Goal: Task Accomplishment & Management: Manage account settings

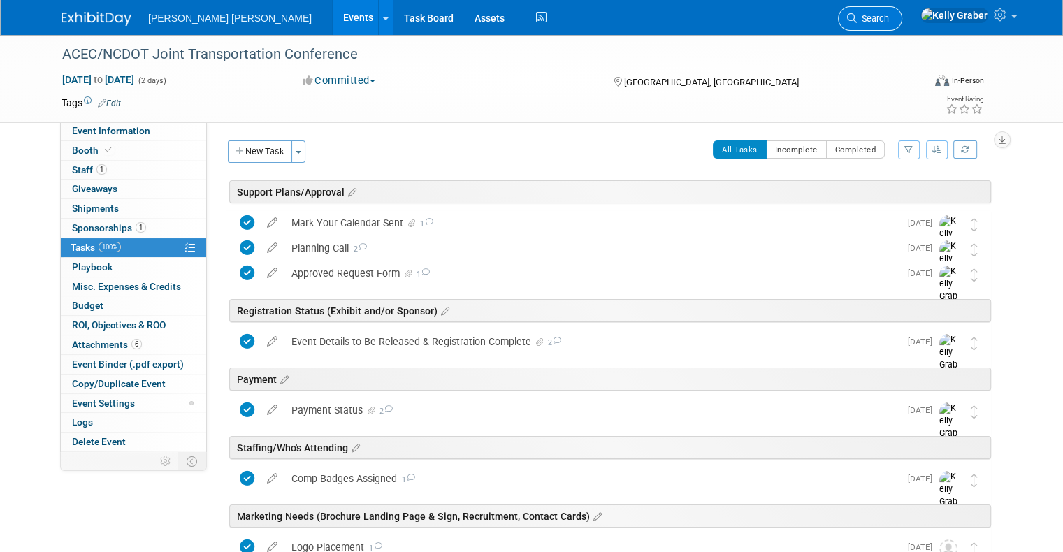
click at [902, 10] on link "Search" at bounding box center [870, 18] width 64 height 24
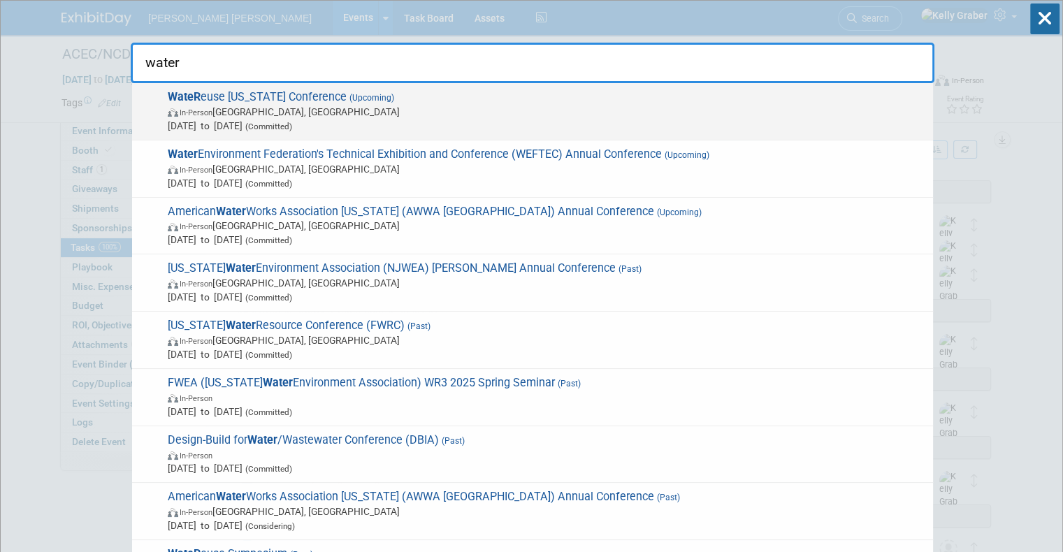
type input "water"
click at [292, 122] on span "(Committed)" at bounding box center [267, 127] width 50 height 10
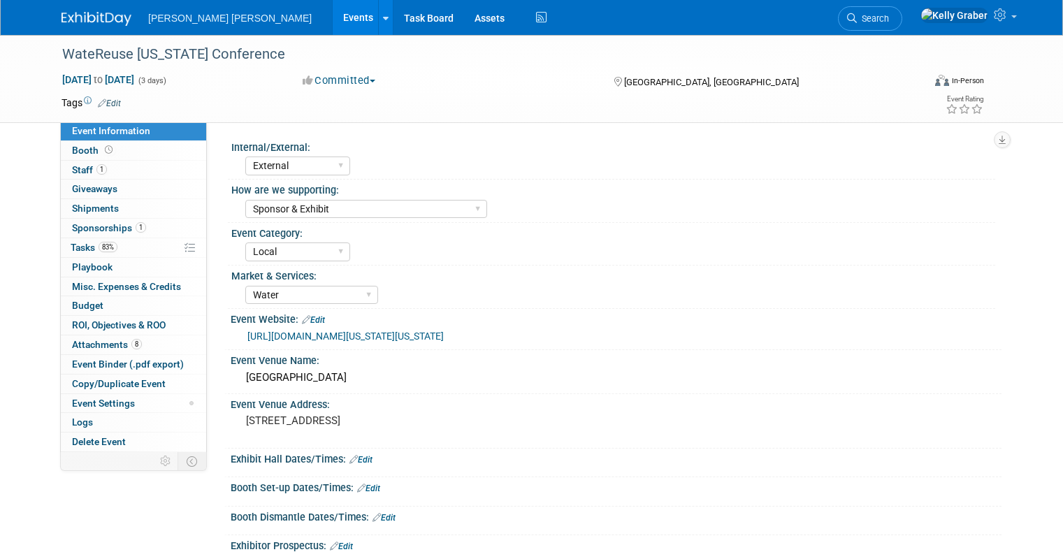
select select "External"
select select "Sponsor & Exhibit"
select select "Local"
select select "Water"
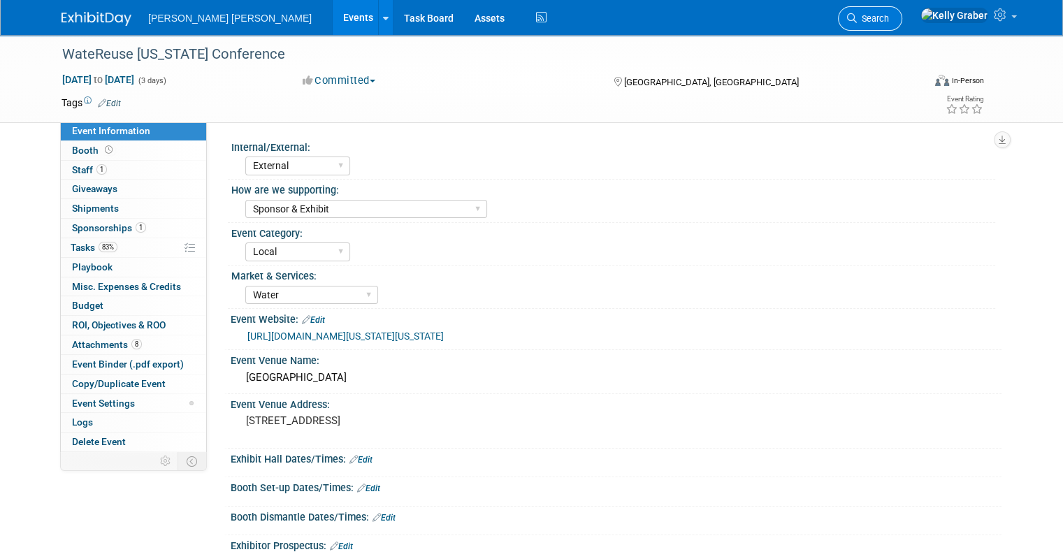
click at [889, 13] on span "Search" at bounding box center [873, 18] width 32 height 10
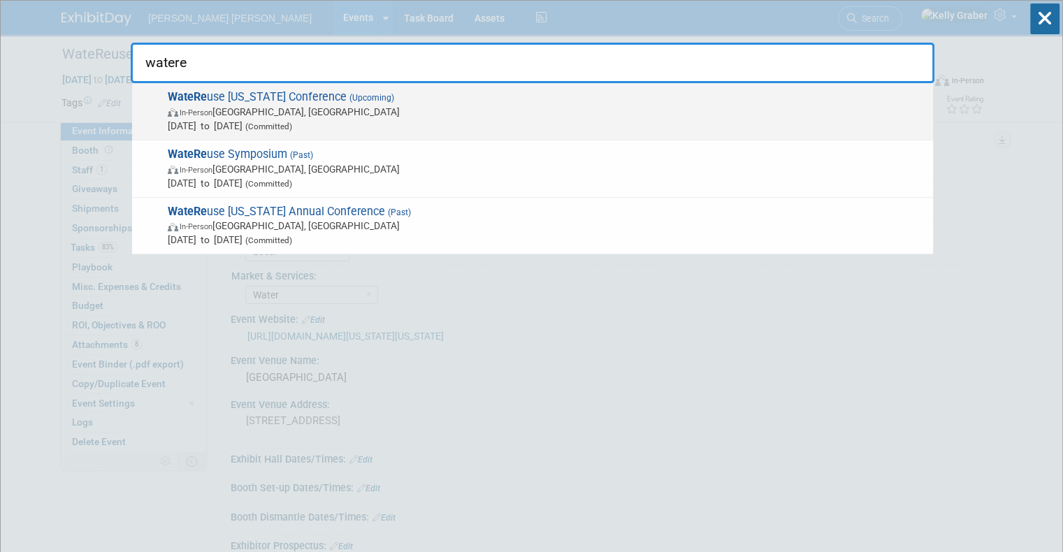
type input "watere"
click at [278, 114] on span "In-Person San Diego, CA" at bounding box center [547, 112] width 758 height 14
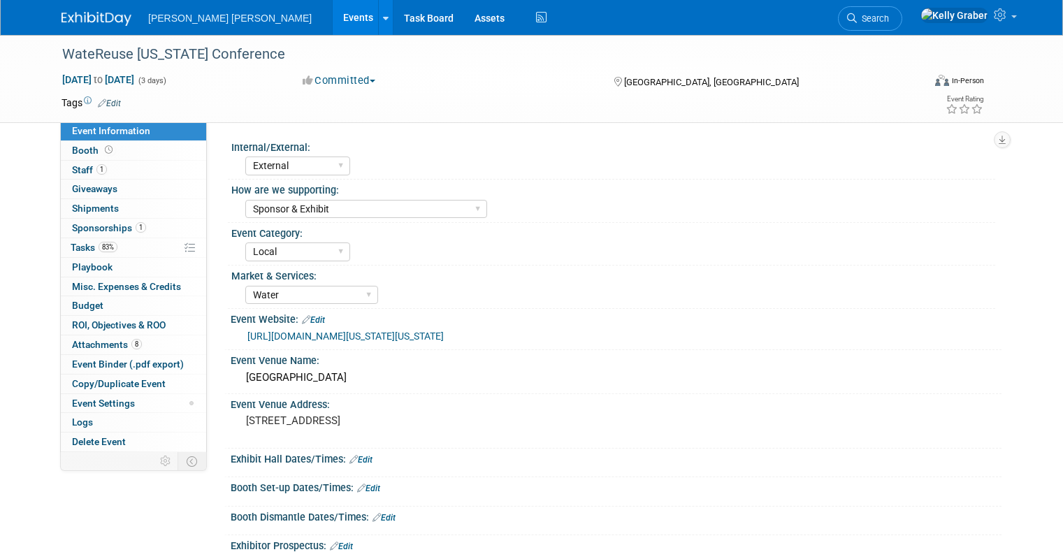
select select "External"
select select "Sponsor & Exhibit"
select select "Local"
select select "Water"
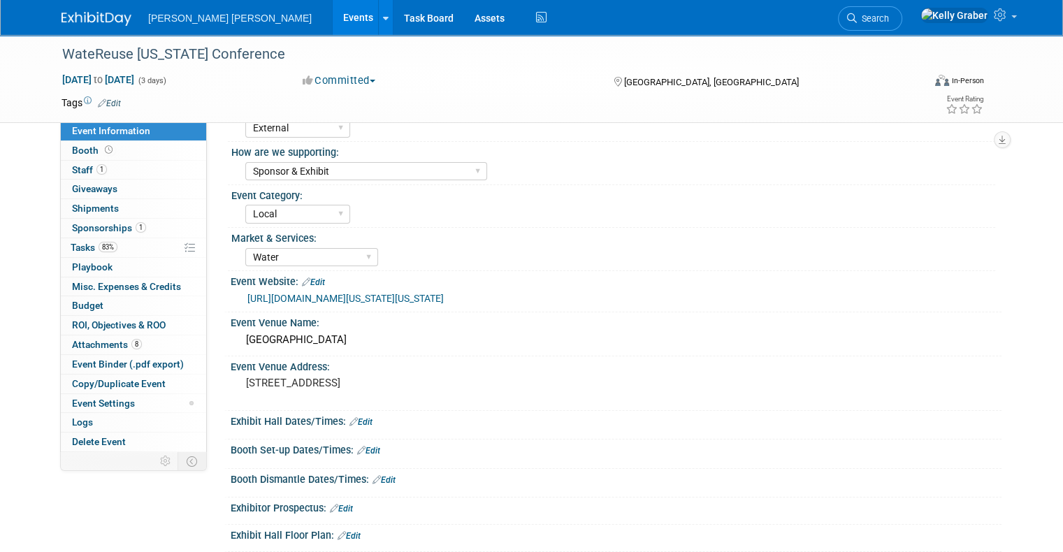
scroll to position [70, 0]
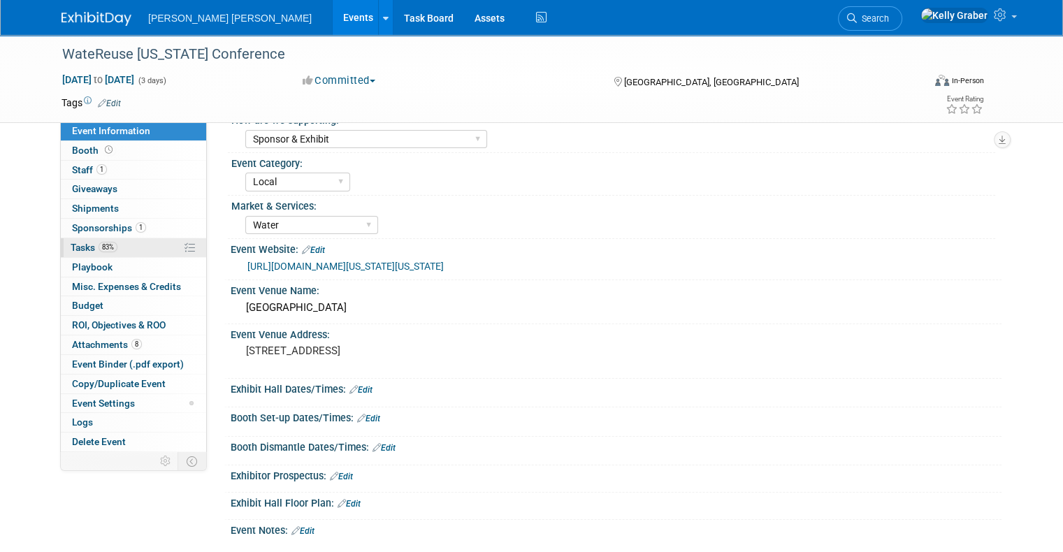
click at [71, 247] on span "Tasks 83%" at bounding box center [94, 247] width 47 height 11
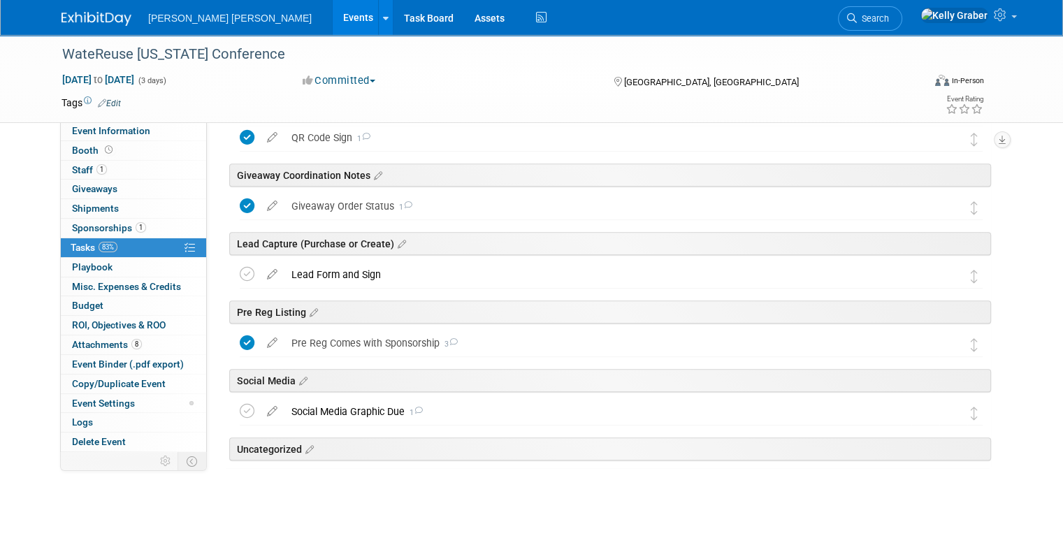
scroll to position [673, 0]
click at [335, 412] on div "Social Media Graphic Due 1" at bounding box center [597, 411] width 627 height 24
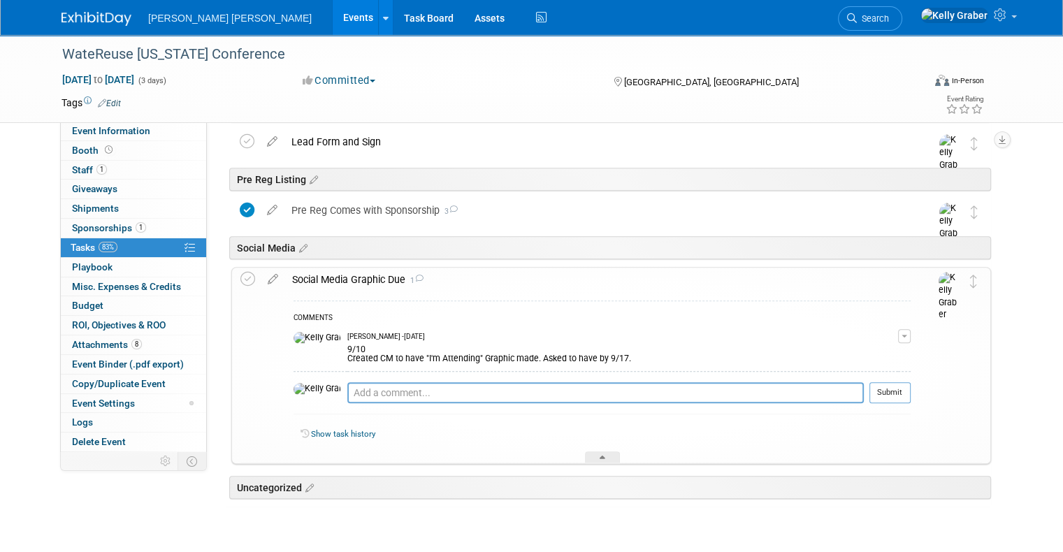
scroll to position [813, 0]
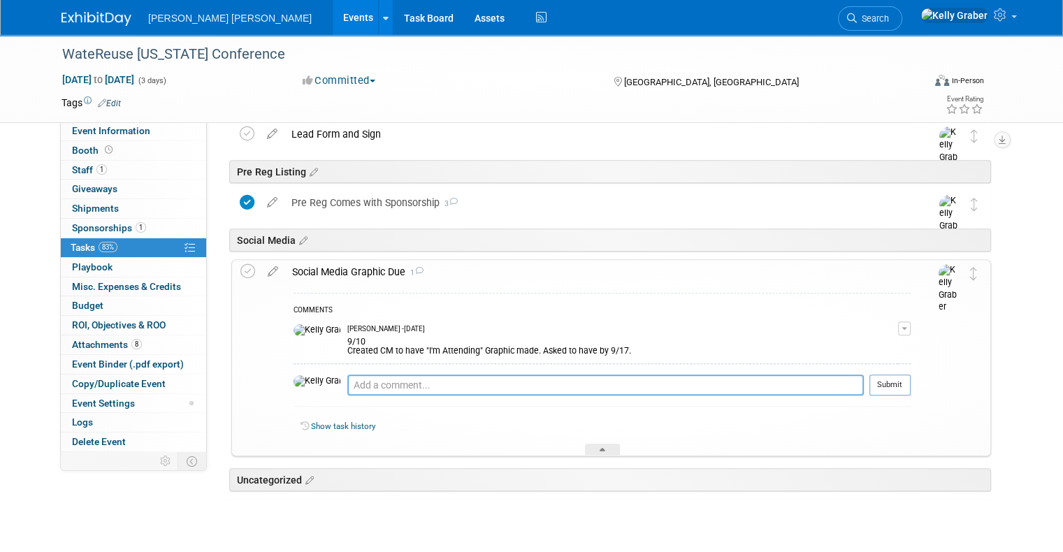
click at [375, 385] on textarea at bounding box center [605, 385] width 516 height 21
click at [261, 267] on icon at bounding box center [273, 268] width 24 height 17
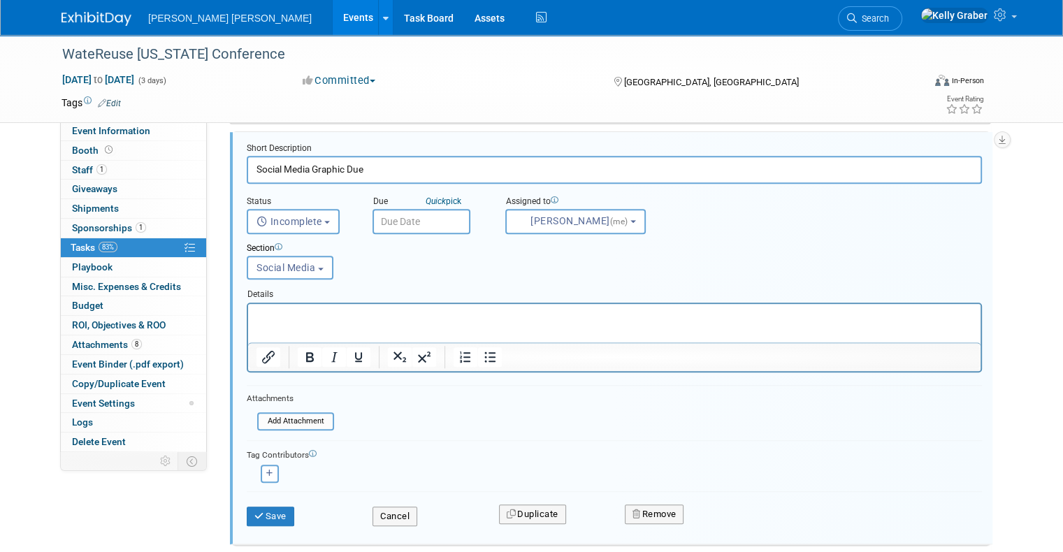
scroll to position [1059, 0]
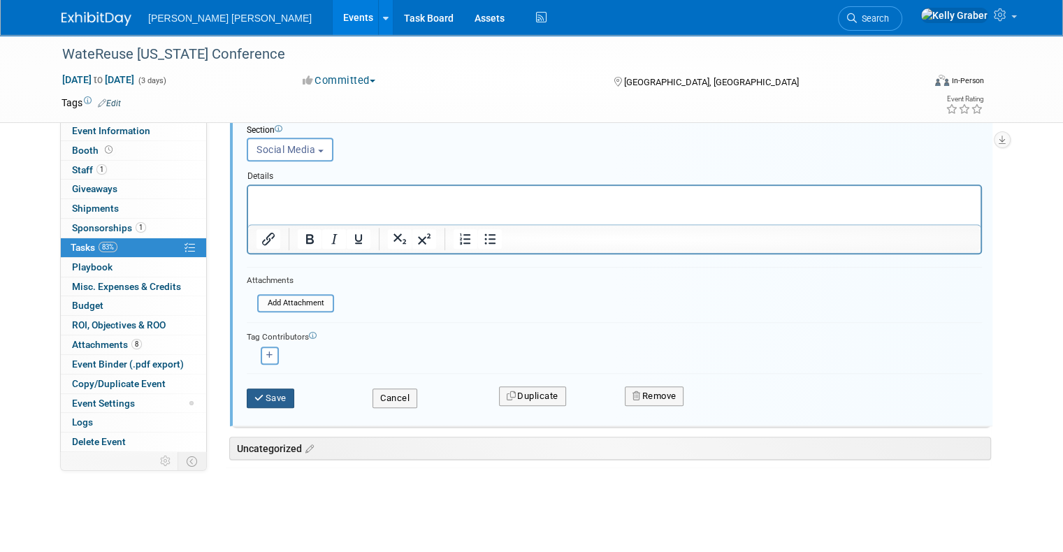
click at [275, 392] on button "Save" at bounding box center [271, 398] width 48 height 20
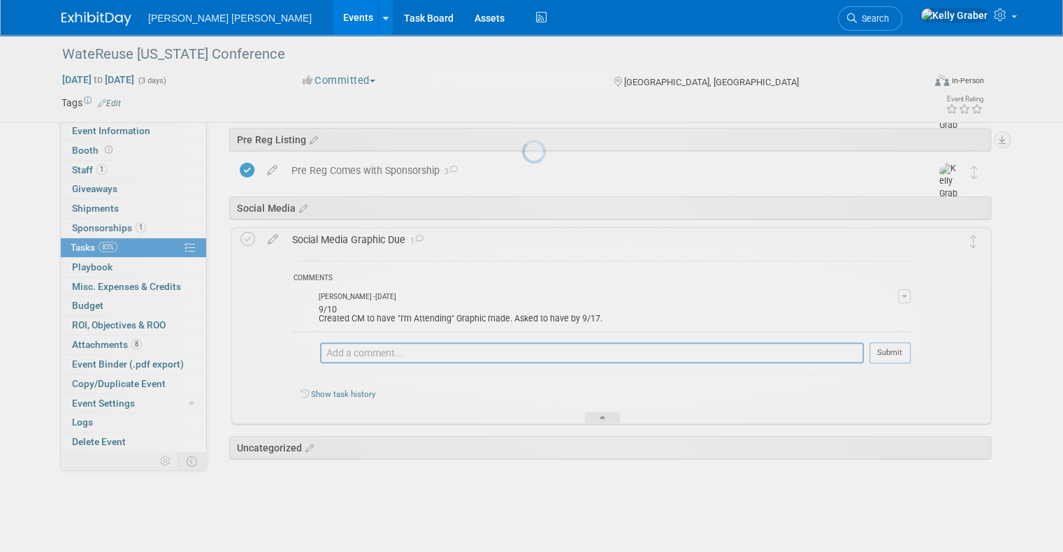
scroll to position [844, 0]
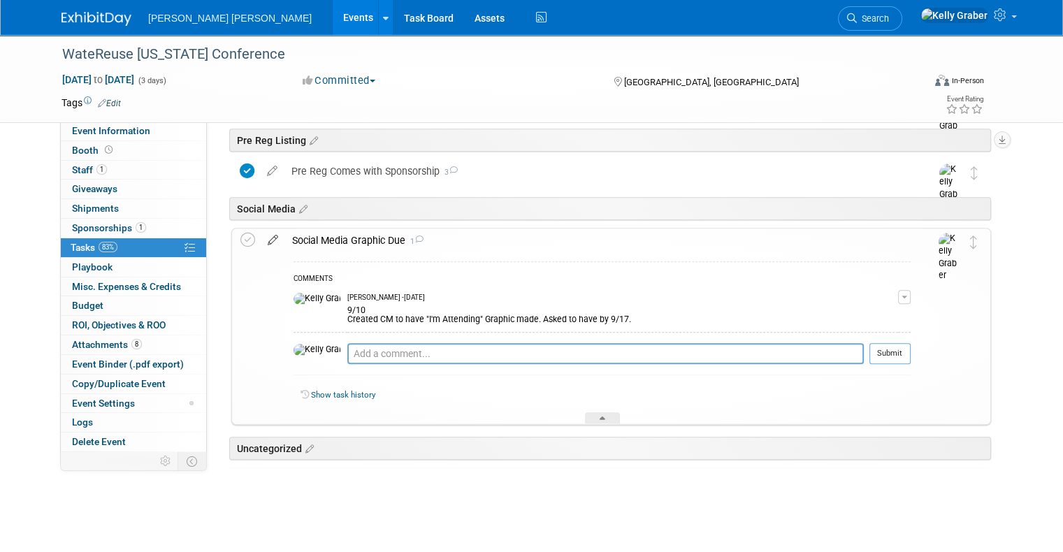
click at [263, 237] on icon at bounding box center [273, 236] width 24 height 17
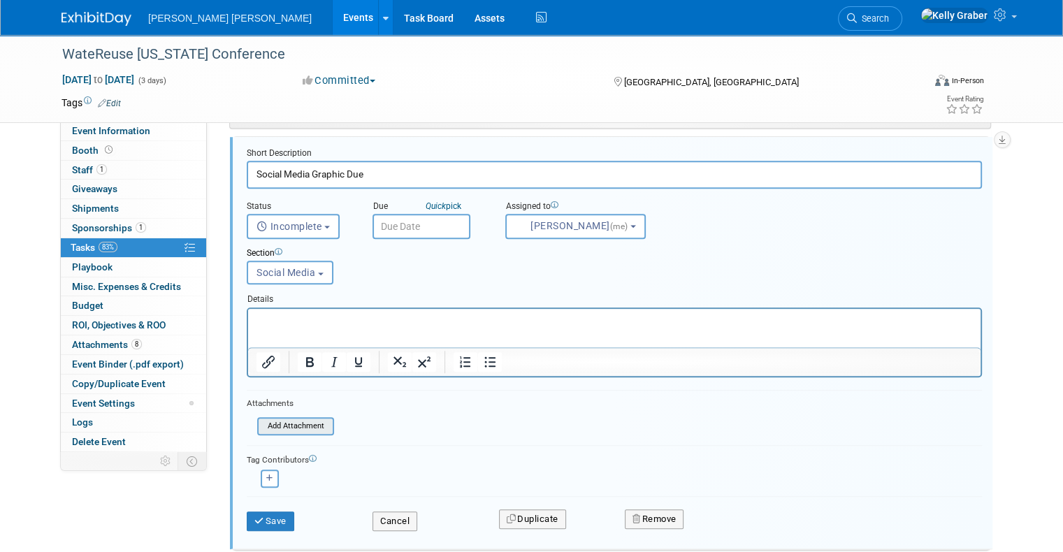
scroll to position [1059, 0]
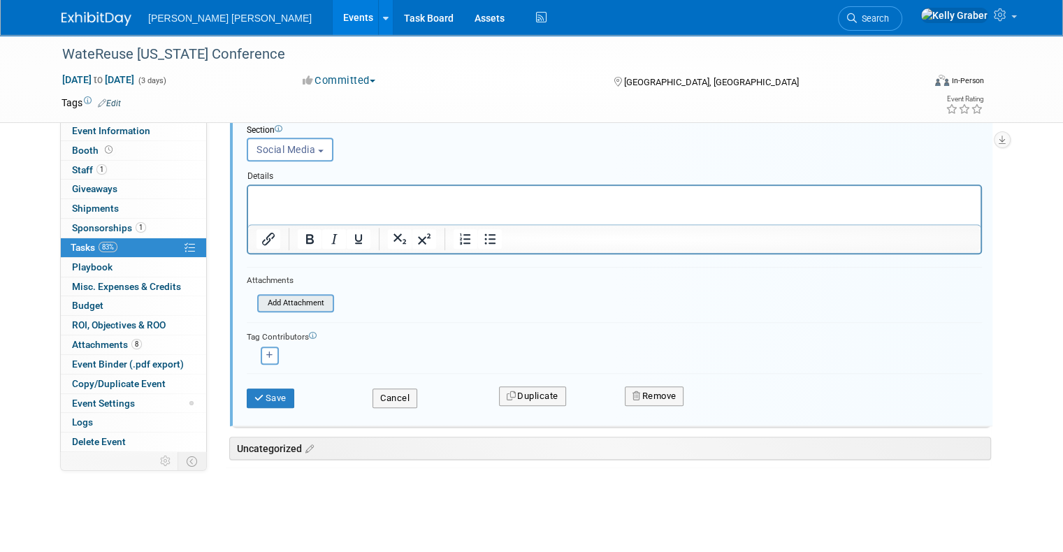
click at [284, 297] on input "file" at bounding box center [261, 303] width 143 height 15
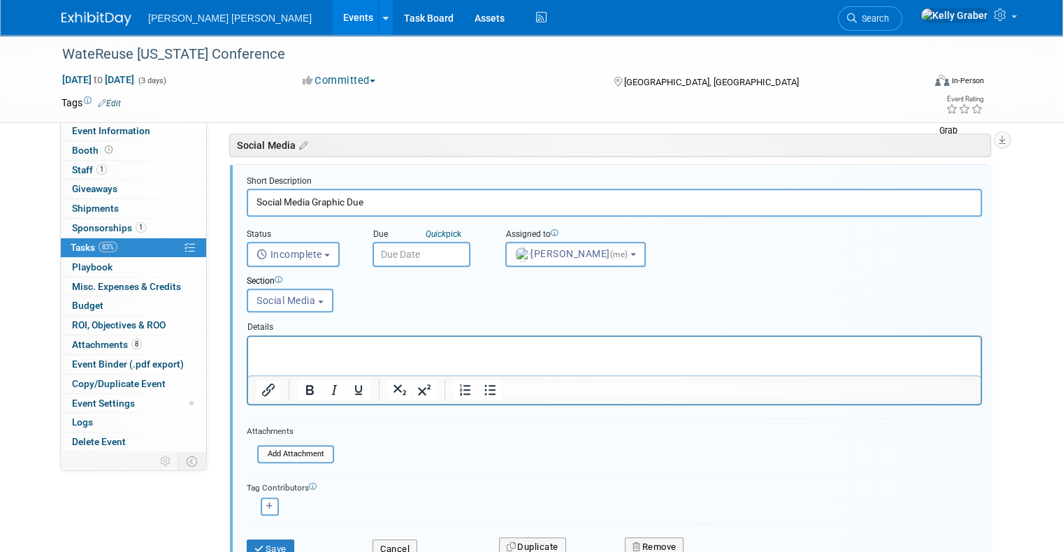
scroll to position [908, 0]
click at [279, 450] on input "file" at bounding box center [261, 453] width 143 height 15
click at [289, 449] on input "file" at bounding box center [261, 453] width 143 height 15
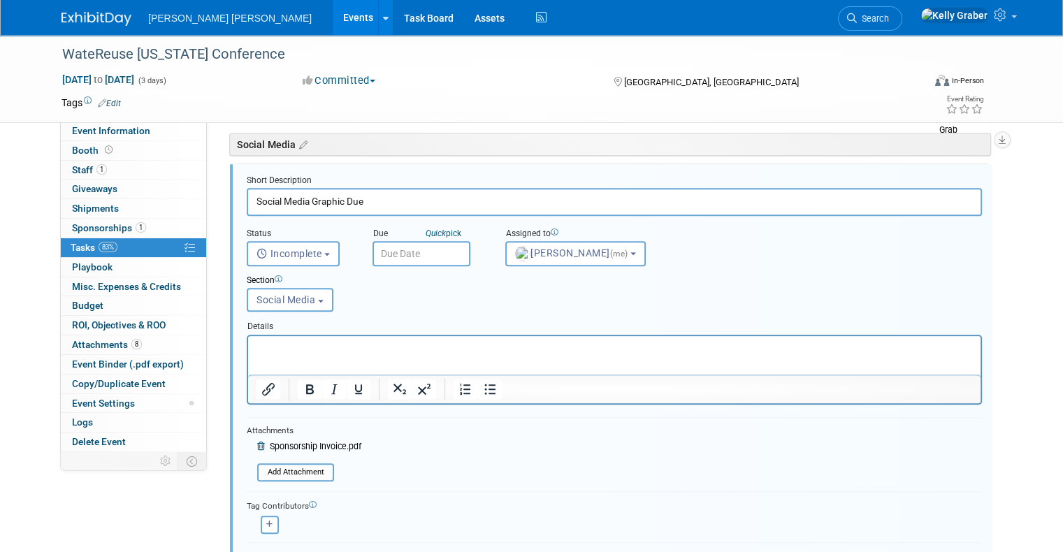
click at [257, 444] on icon at bounding box center [262, 446] width 10 height 8
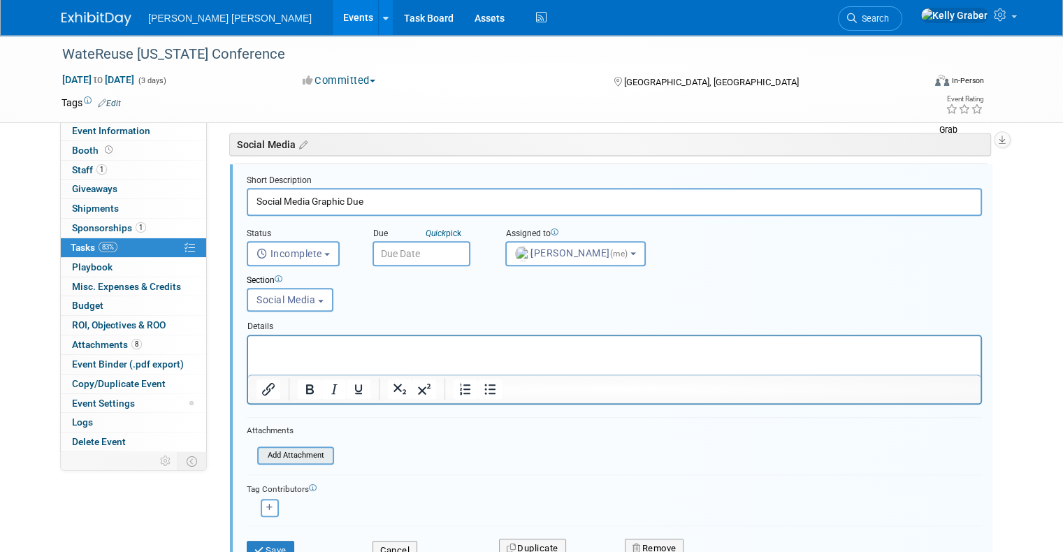
click at [283, 453] on input "file" at bounding box center [261, 455] width 143 height 15
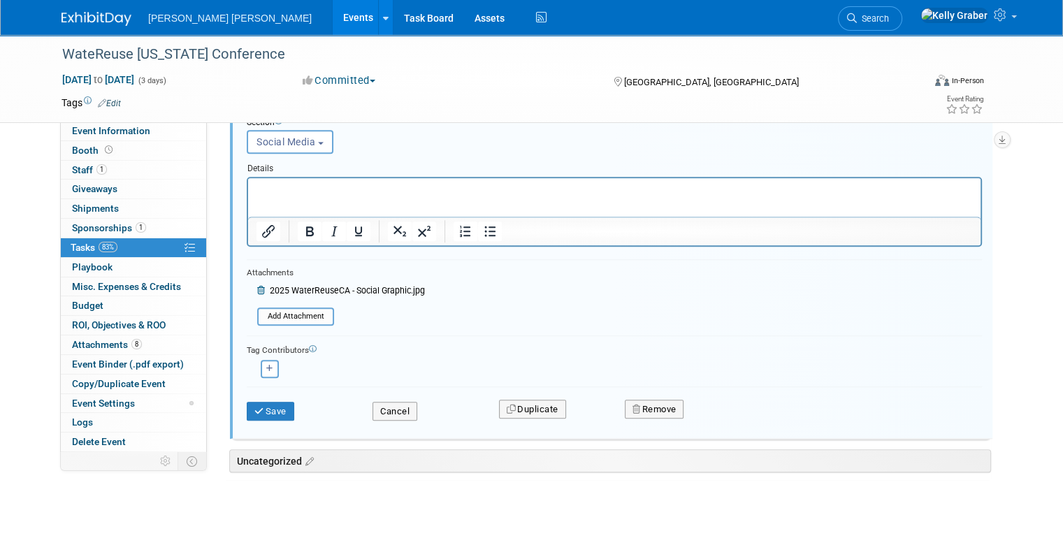
scroll to position [1079, 0]
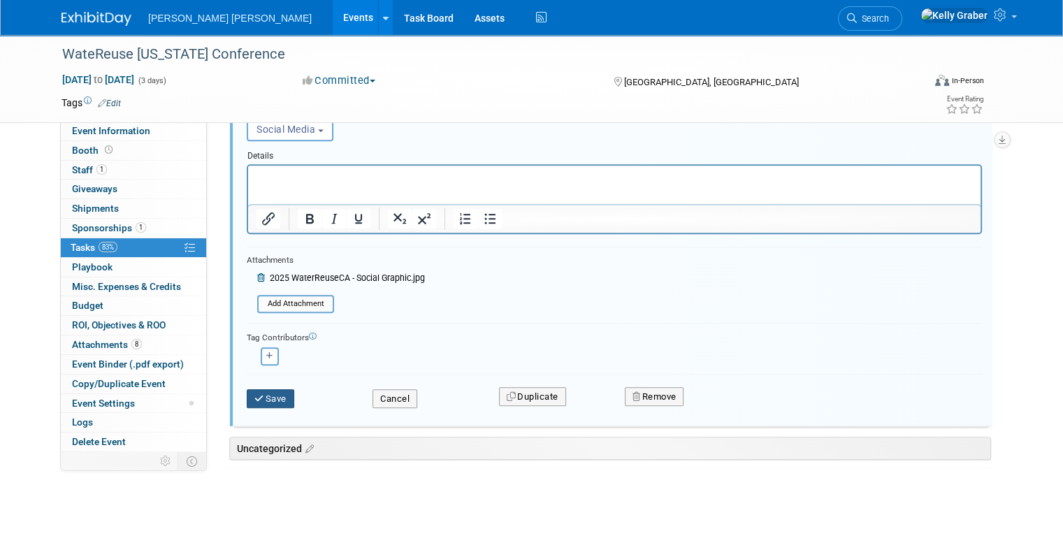
click at [254, 390] on button "Save" at bounding box center [271, 399] width 48 height 20
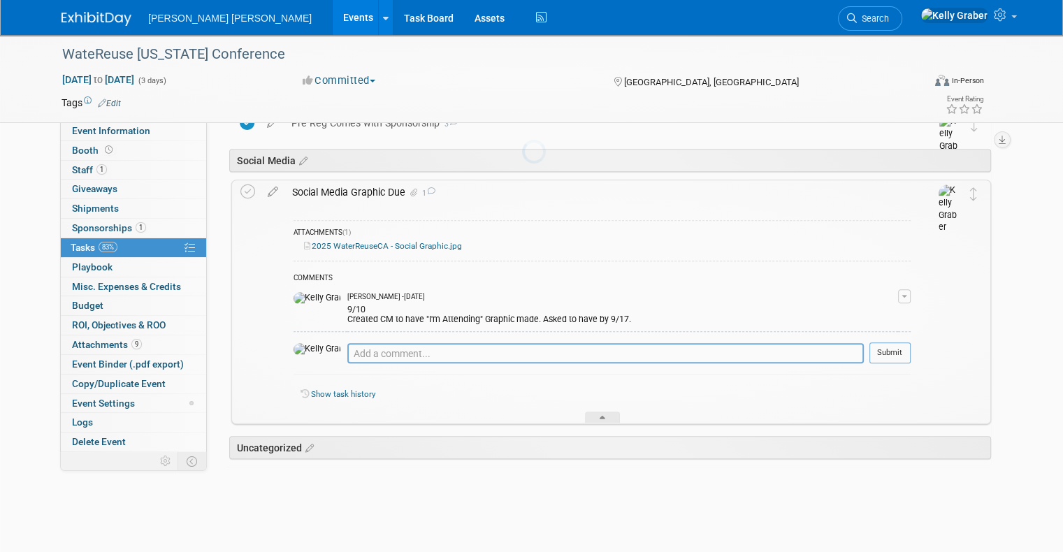
scroll to position [892, 0]
click at [399, 356] on textarea at bounding box center [605, 354] width 516 height 20
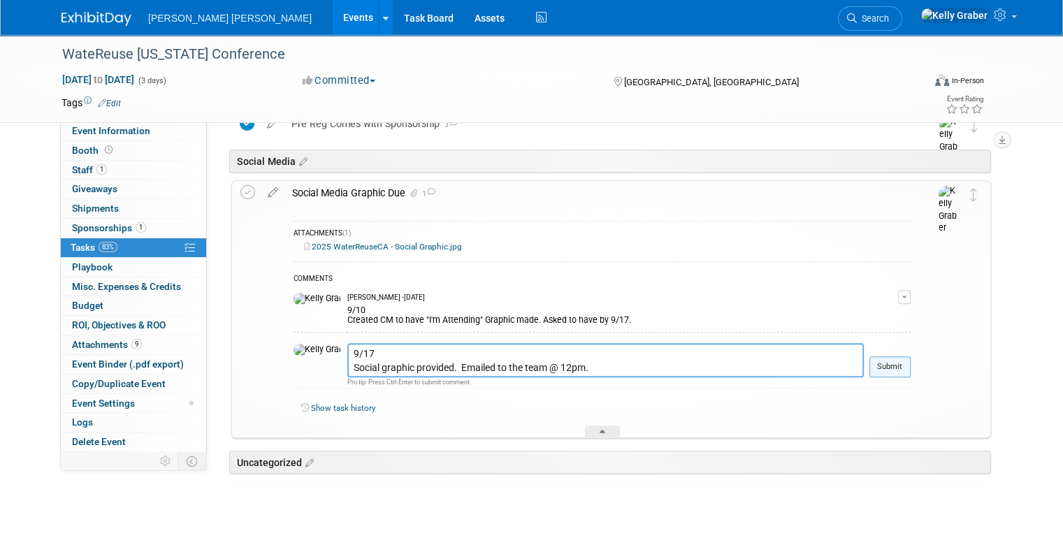
type textarea "9/17 Social graphic provided. Emailed to the team @ 12pm."
click at [889, 371] on button "Submit" at bounding box center [889, 366] width 41 height 21
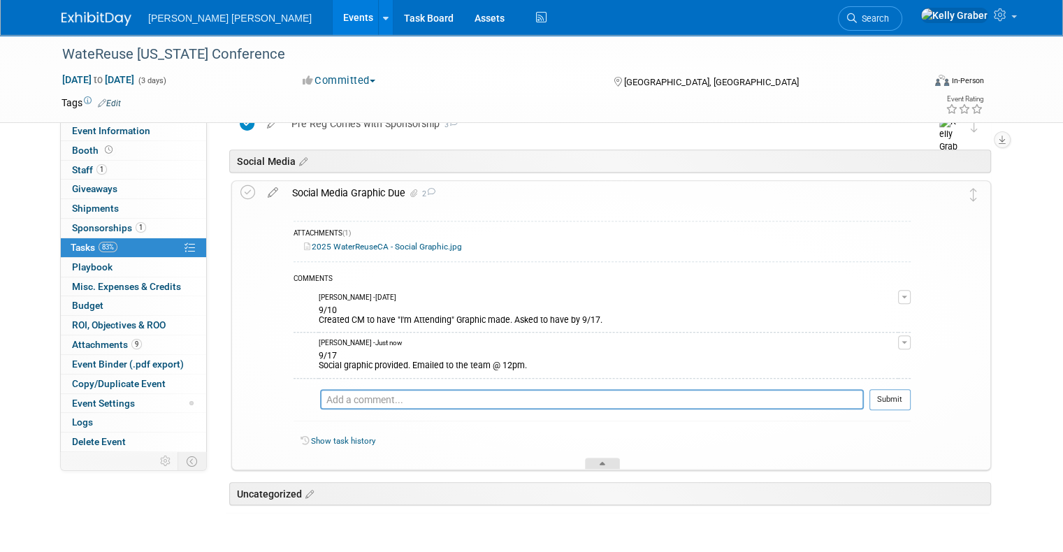
click at [595, 460] on div at bounding box center [602, 464] width 35 height 12
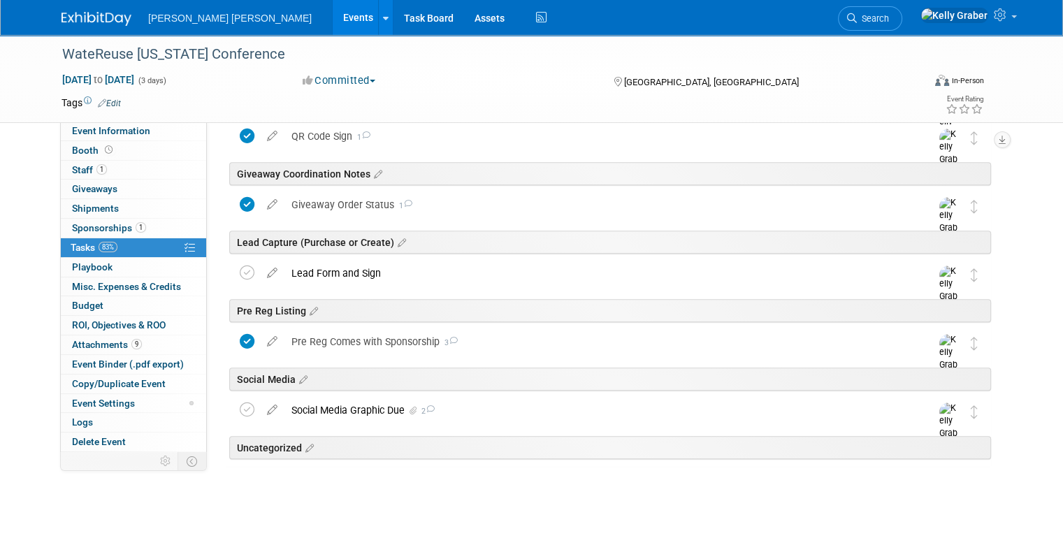
scroll to position [673, 0]
click at [240, 399] on td at bounding box center [250, 426] width 20 height 54
click at [231, 418] on div "Social Media Graphic Due 2 ATTACHMENTS (1) 2025 WaterReuseCA - Social Graphic.j…" at bounding box center [610, 426] width 759 height 54
click at [240, 417] on icon at bounding box center [247, 410] width 15 height 15
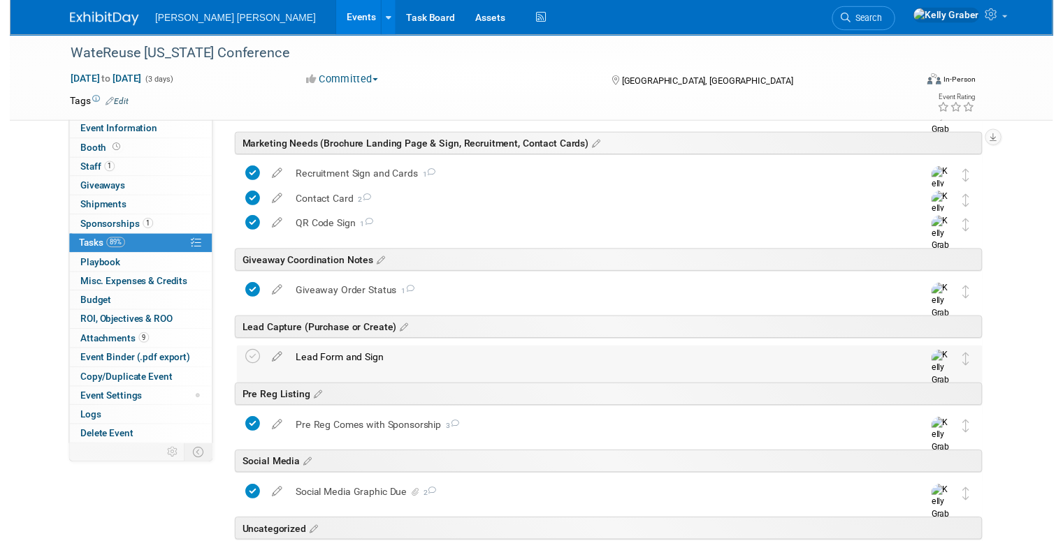
scroll to position [603, 0]
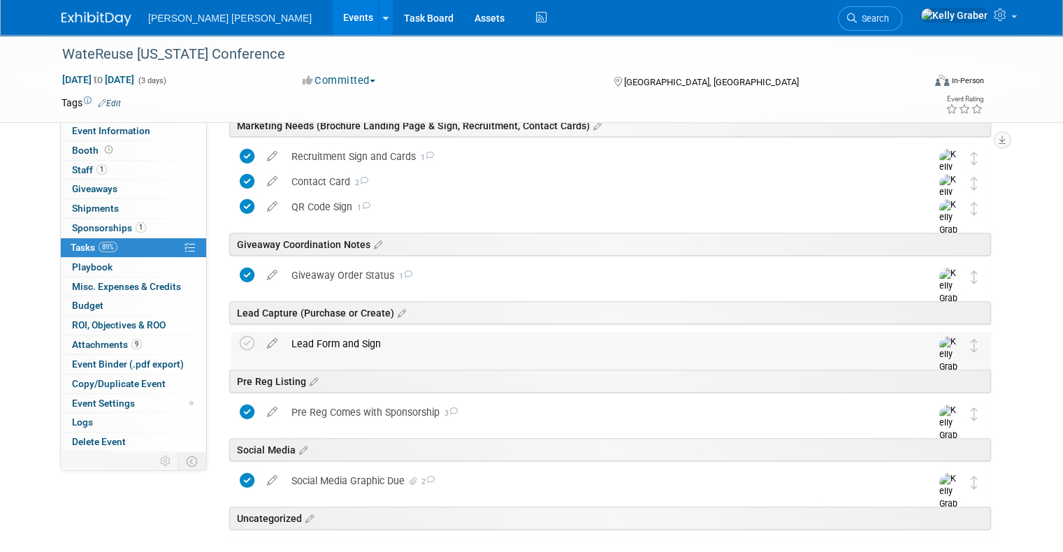
click at [404, 354] on div "Lead Form and Sign" at bounding box center [597, 344] width 627 height 24
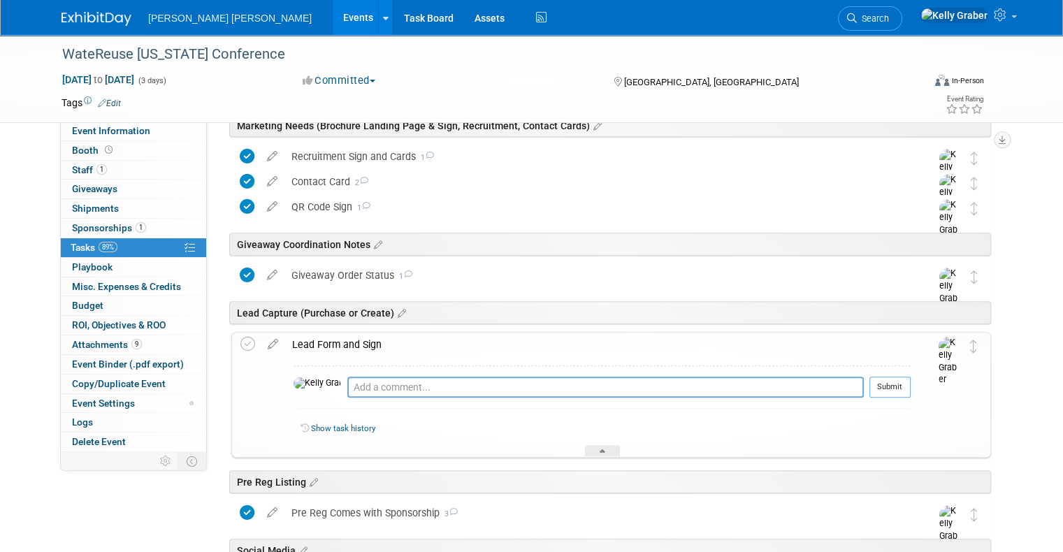
click at [322, 338] on div "Lead Form and Sign" at bounding box center [597, 345] width 625 height 24
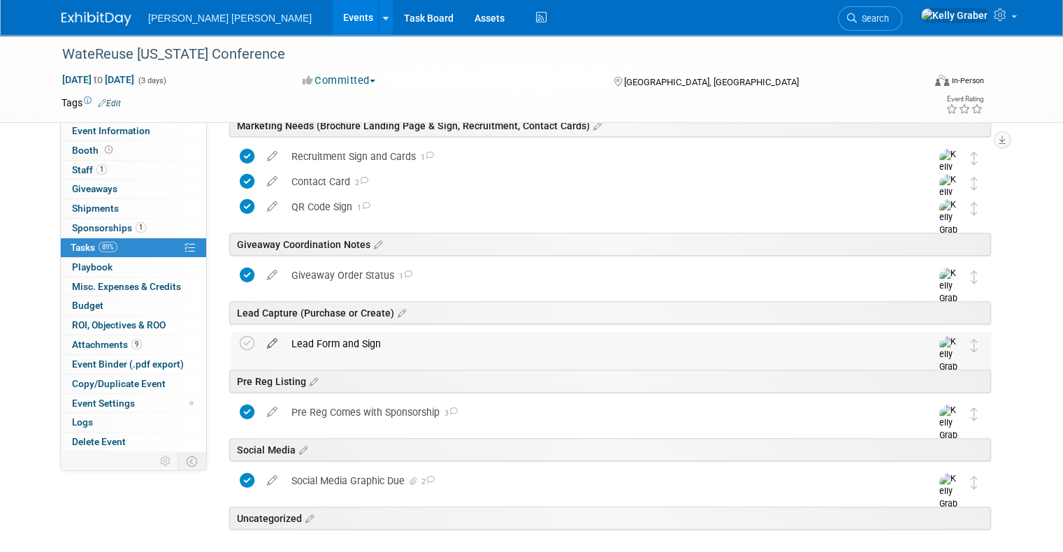
click at [260, 337] on icon at bounding box center [272, 340] width 24 height 17
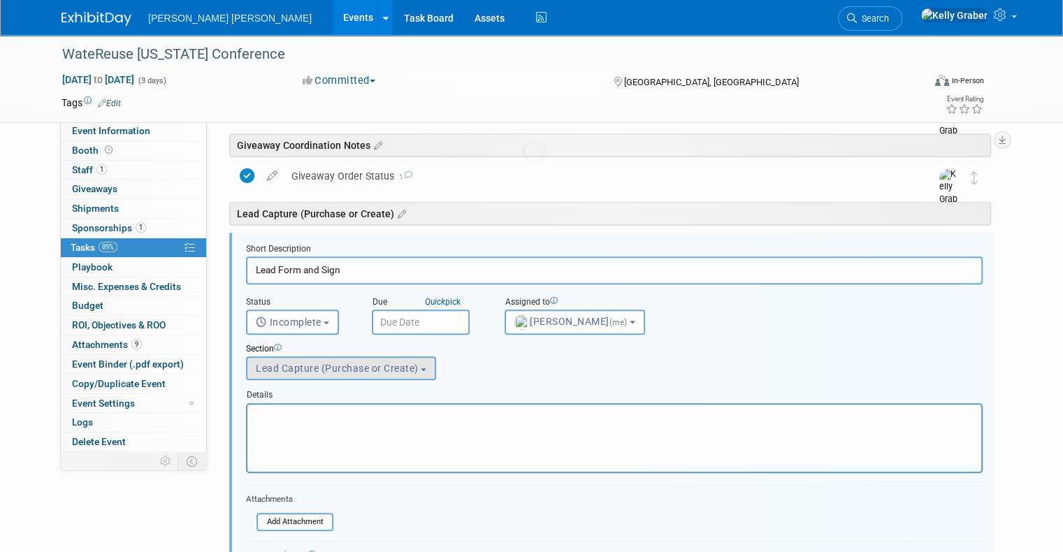
scroll to position [730, 0]
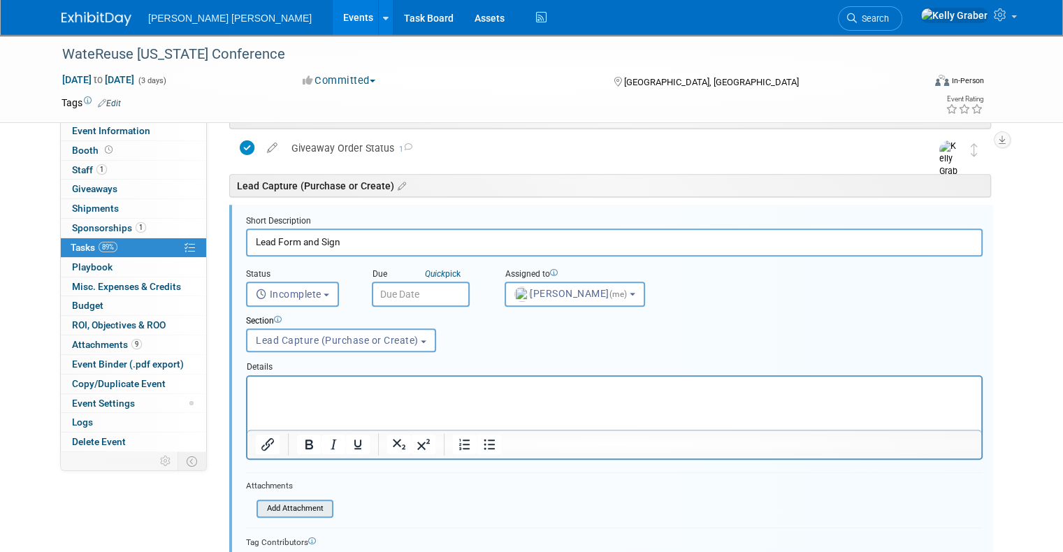
click at [271, 503] on input "file" at bounding box center [260, 508] width 143 height 15
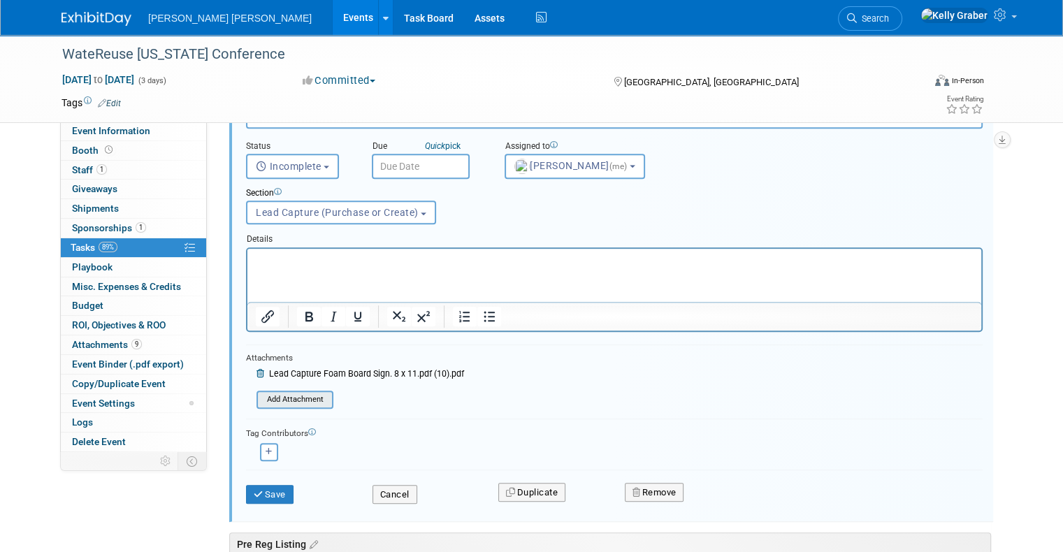
scroll to position [870, 0]
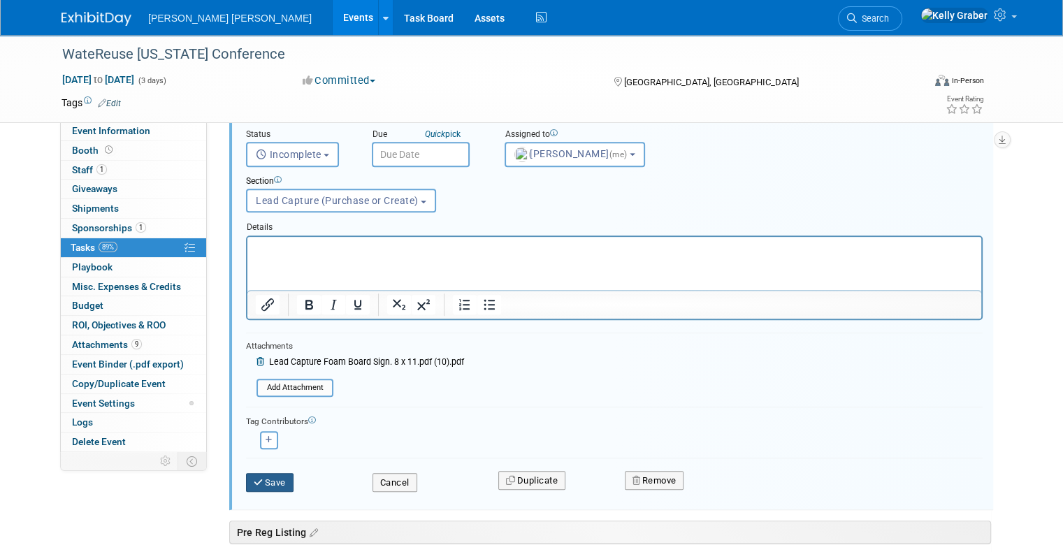
click at [275, 473] on button "Save" at bounding box center [270, 483] width 48 height 20
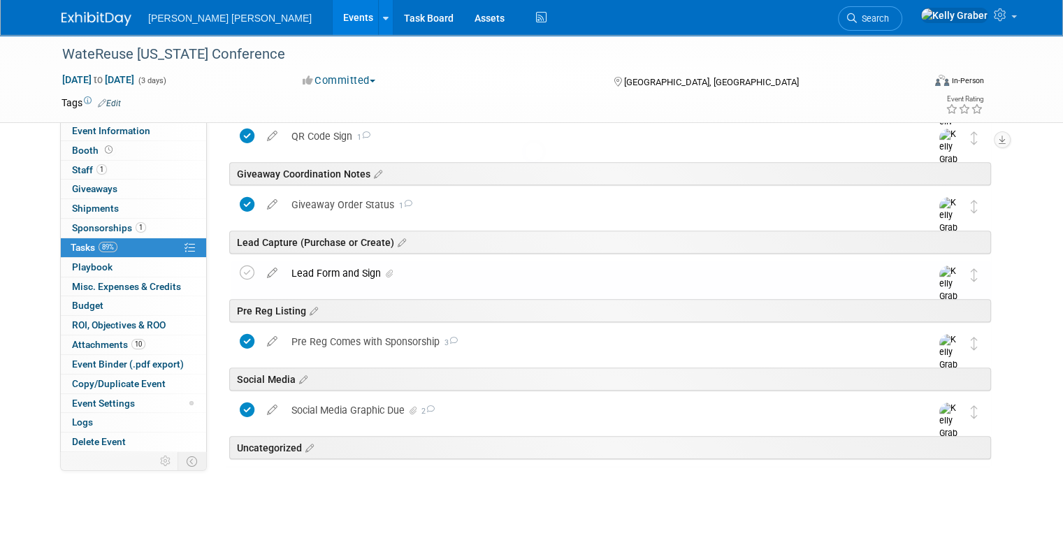
scroll to position [673, 0]
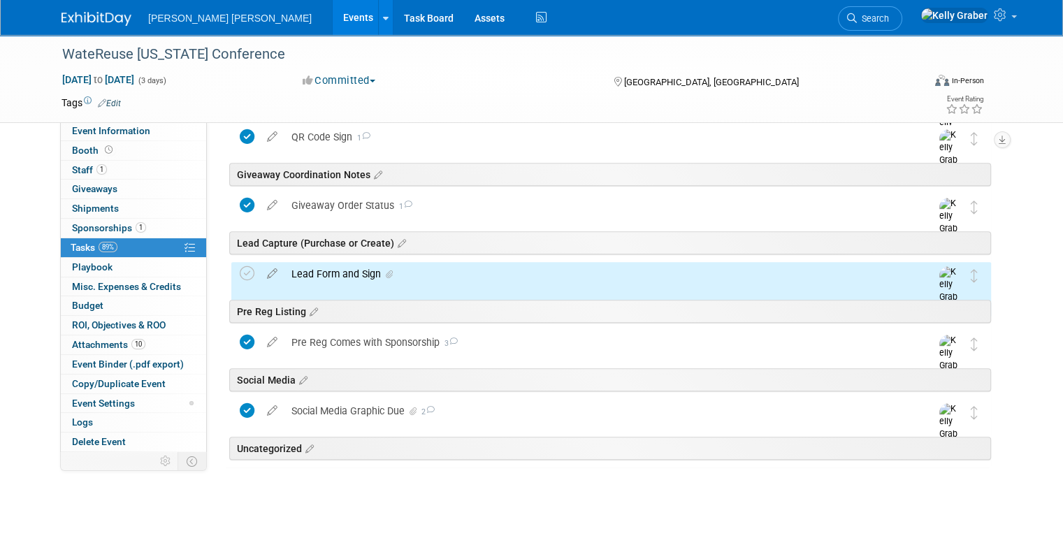
click at [306, 271] on div "Lead Form and Sign" at bounding box center [597, 274] width 627 height 24
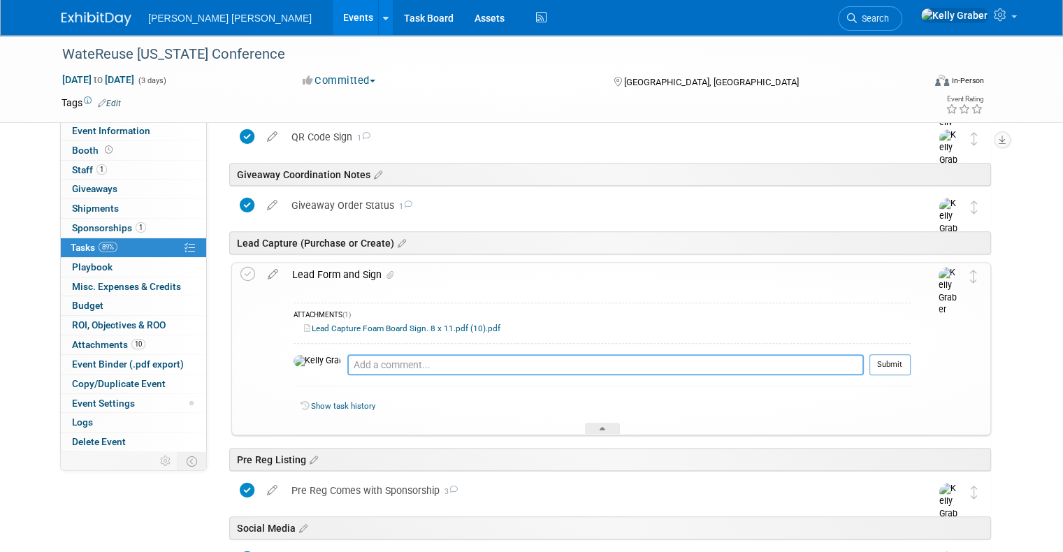
click at [347, 364] on textarea at bounding box center [605, 364] width 516 height 21
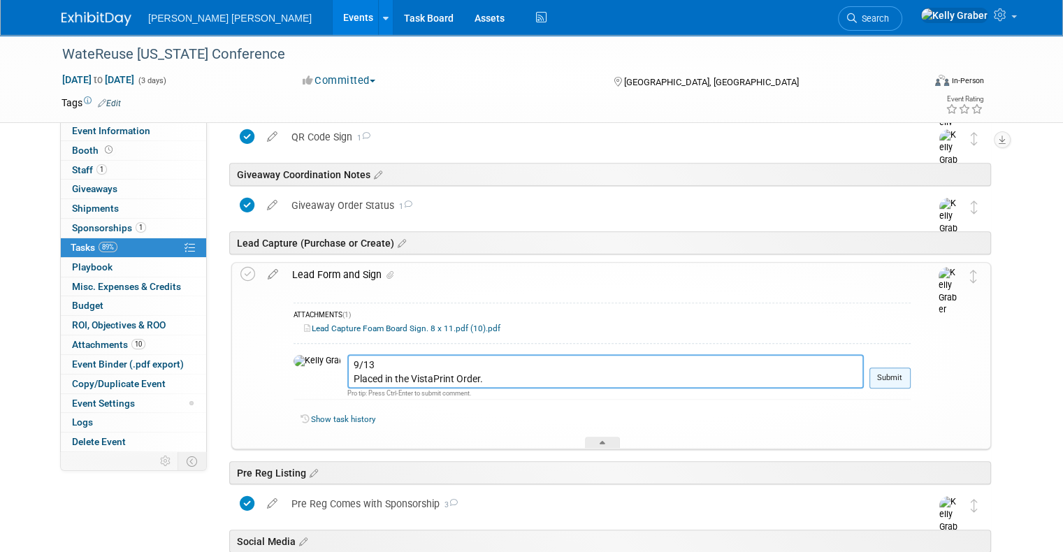
type textarea "9/13 Placed in the VistaPrint Order."
click at [910, 373] on button "Submit" at bounding box center [889, 378] width 41 height 21
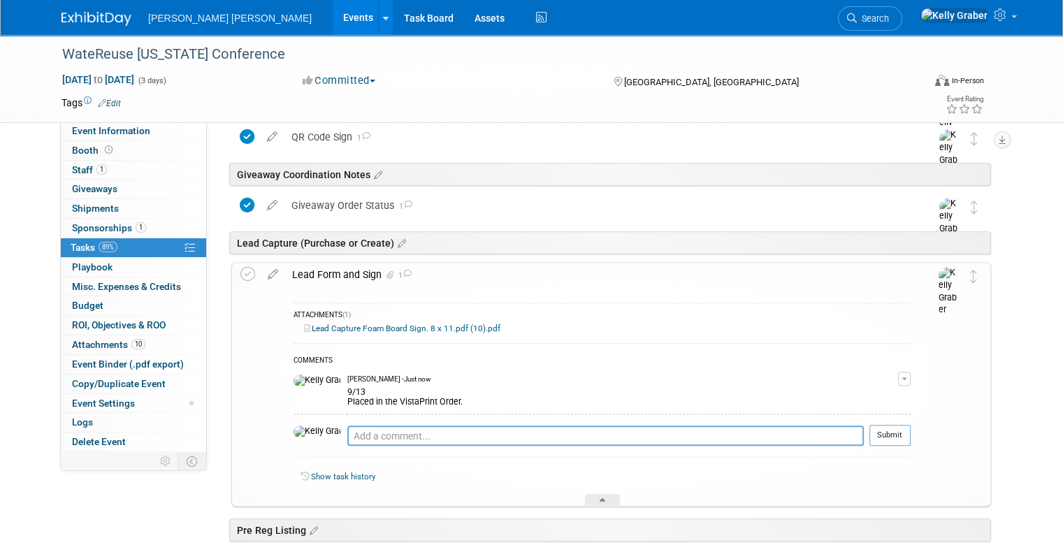
click at [227, 260] on div "Lead Capture (Purchase or Create)" at bounding box center [607, 240] width 766 height 43
click at [240, 265] on td at bounding box center [250, 384] width 20 height 242
click at [240, 272] on icon at bounding box center [247, 274] width 15 height 15
click at [604, 490] on div "Show task history" at bounding box center [601, 479] width 617 height 30
click at [603, 499] on icon at bounding box center [602, 502] width 6 height 8
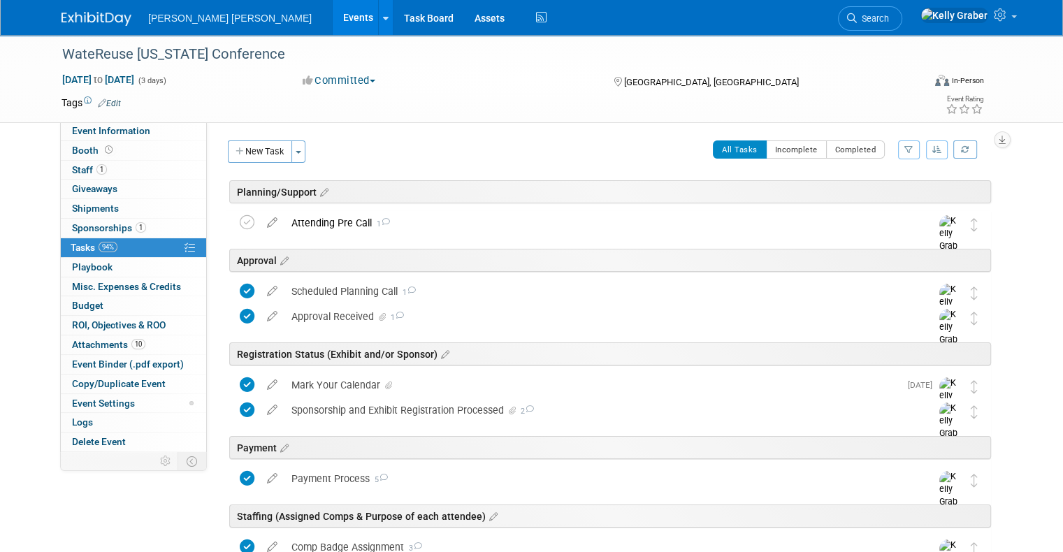
scroll to position [0, 0]
click at [889, 17] on span "Search" at bounding box center [873, 18] width 32 height 10
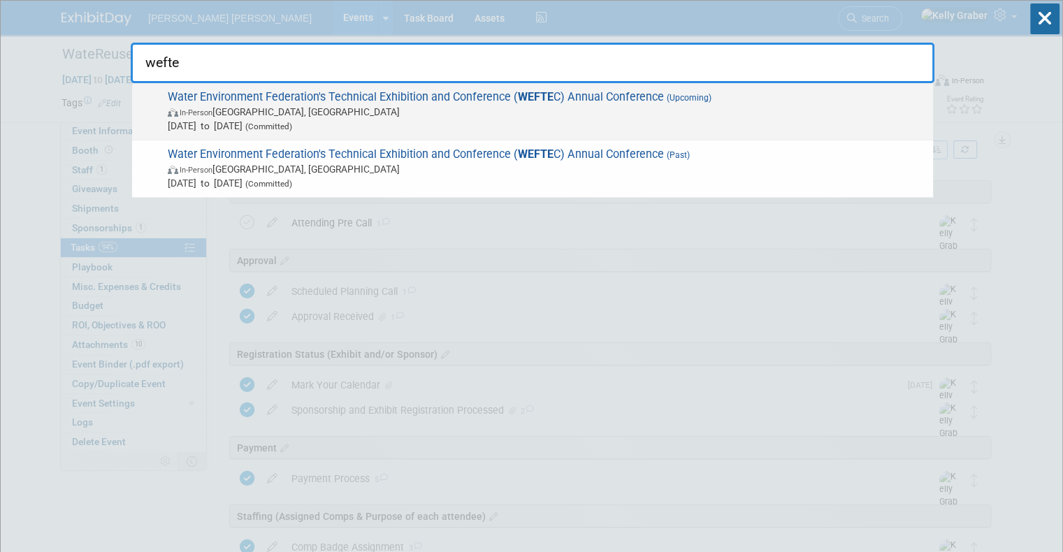
type input "wefte"
click at [342, 126] on span "Sep 27, 2025 to Oct 1, 2025 (Committed)" at bounding box center [547, 126] width 758 height 14
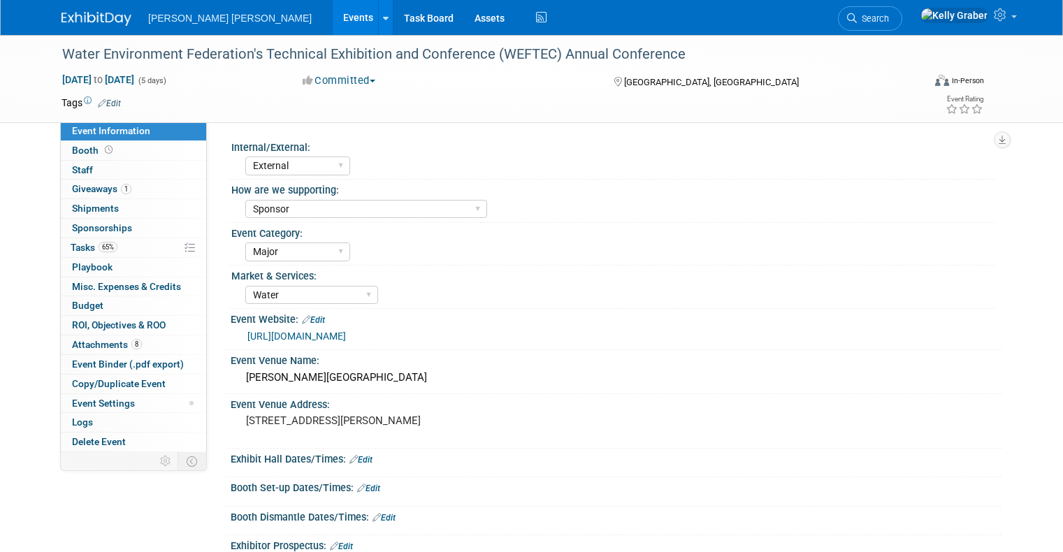
select select "External"
select select "Sponsor"
select select "Major"
select select "Water"
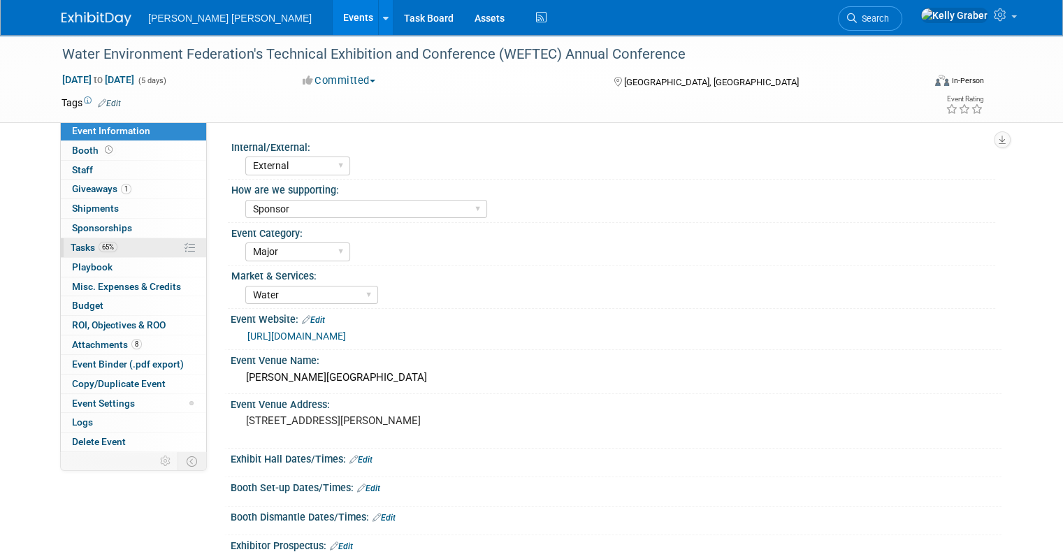
click at [75, 244] on span "Tasks 65%" at bounding box center [94, 247] width 47 height 11
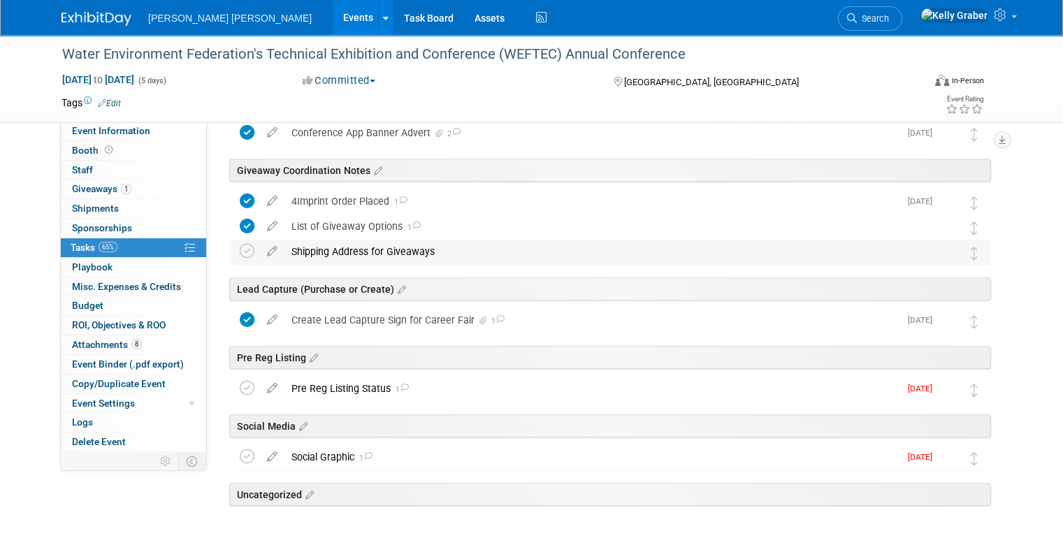
scroll to position [653, 0]
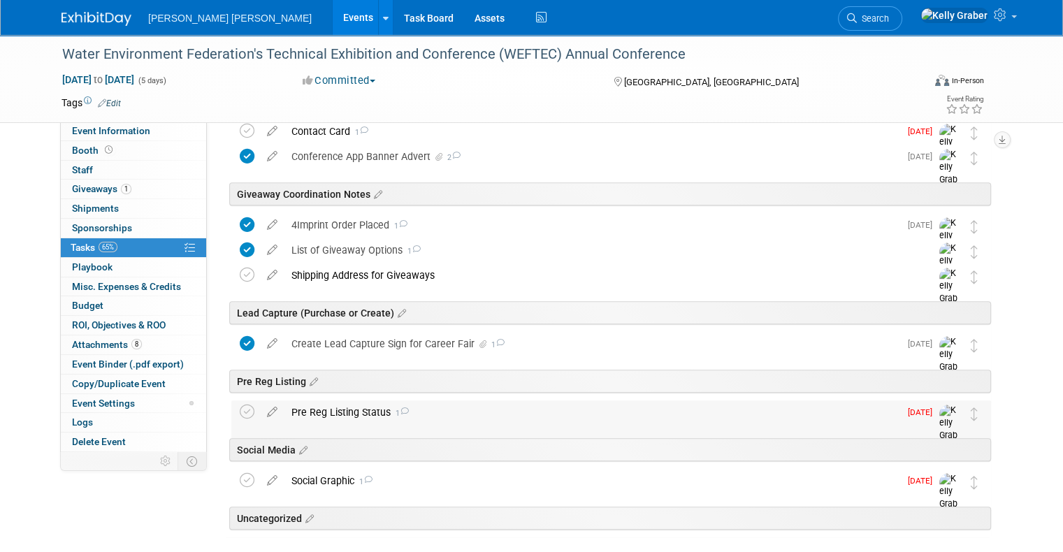
click at [354, 407] on div "Pre Reg Listing Status 1" at bounding box center [591, 412] width 615 height 24
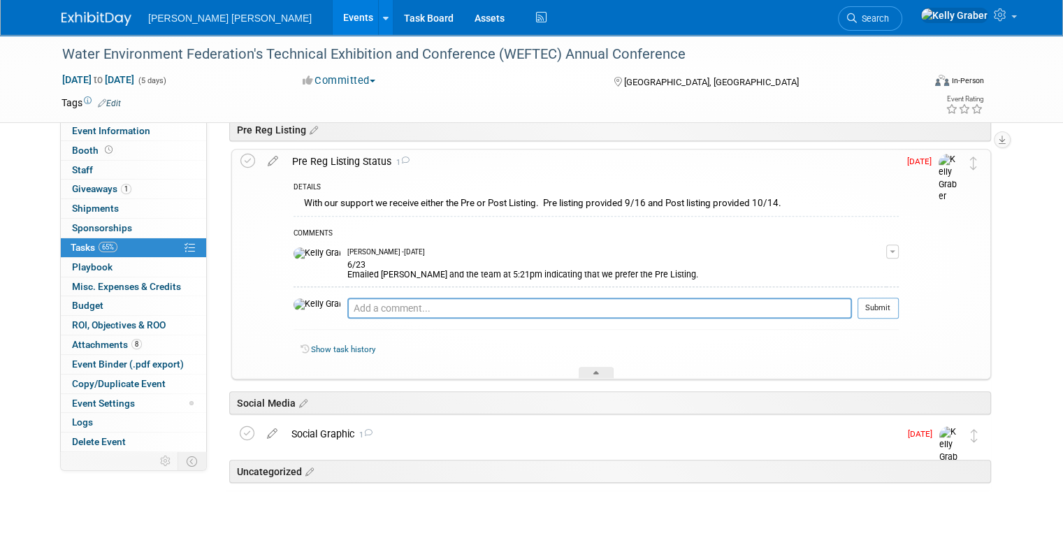
scroll to position [928, 0]
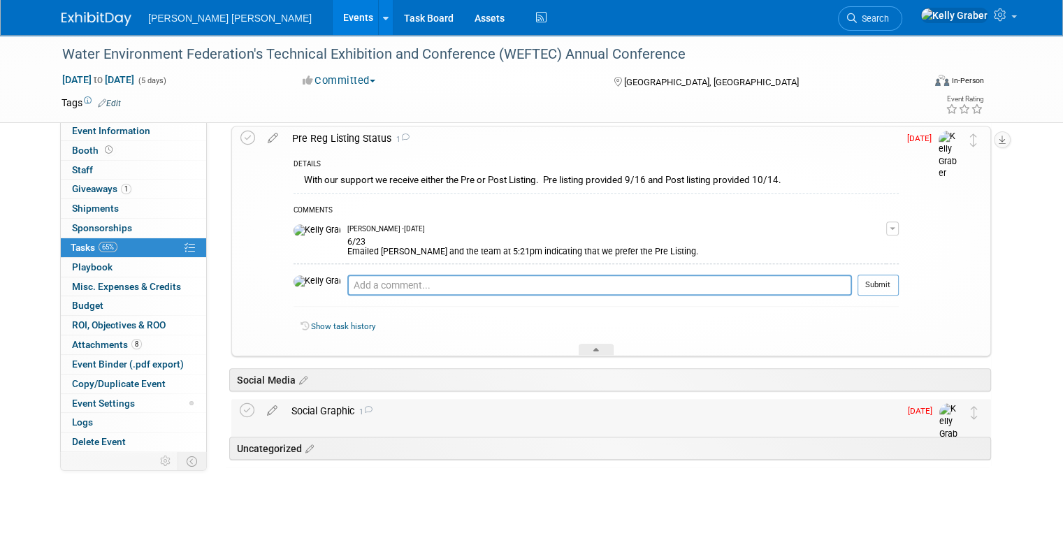
click at [330, 419] on div "Social Graphic 1" at bounding box center [591, 411] width 615 height 24
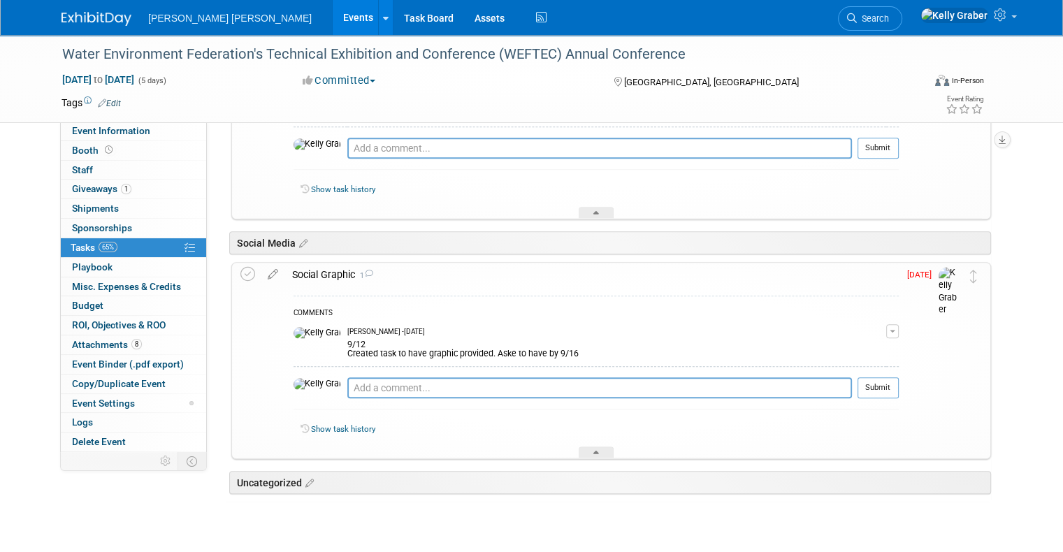
scroll to position [1068, 0]
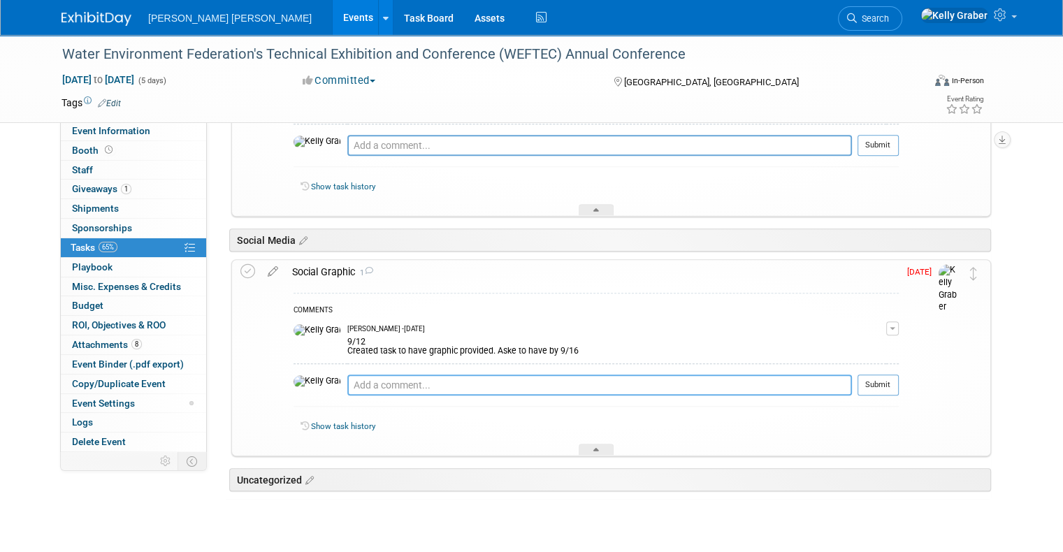
click at [368, 382] on textarea at bounding box center [599, 385] width 504 height 21
type textarea "e"
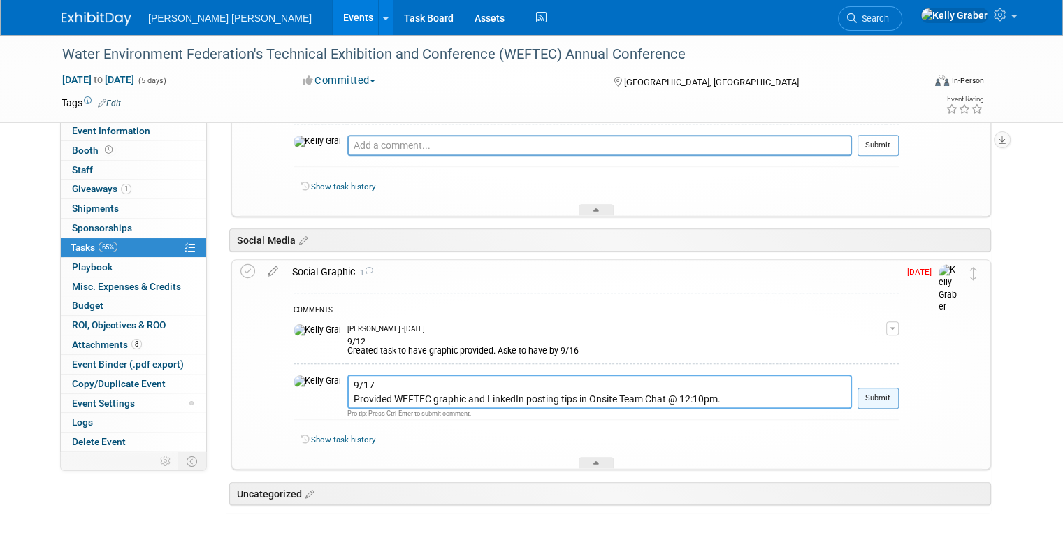
type textarea "9/17 Provided WEFTEC graphic and LinkedIn posting tips in Onsite Team Chat @ 12…"
click at [894, 395] on button "Submit" at bounding box center [877, 398] width 41 height 21
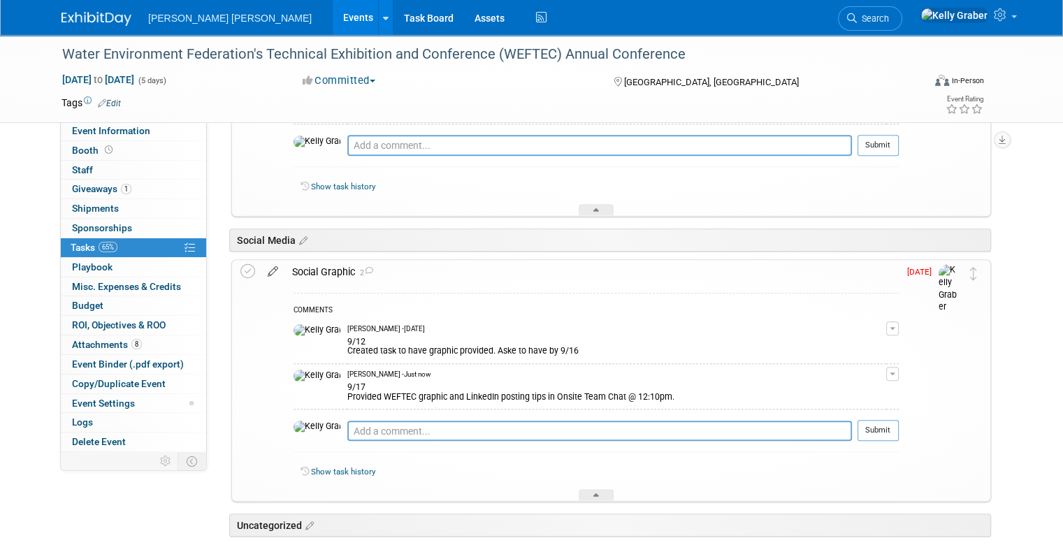
click at [270, 266] on icon at bounding box center [273, 268] width 24 height 17
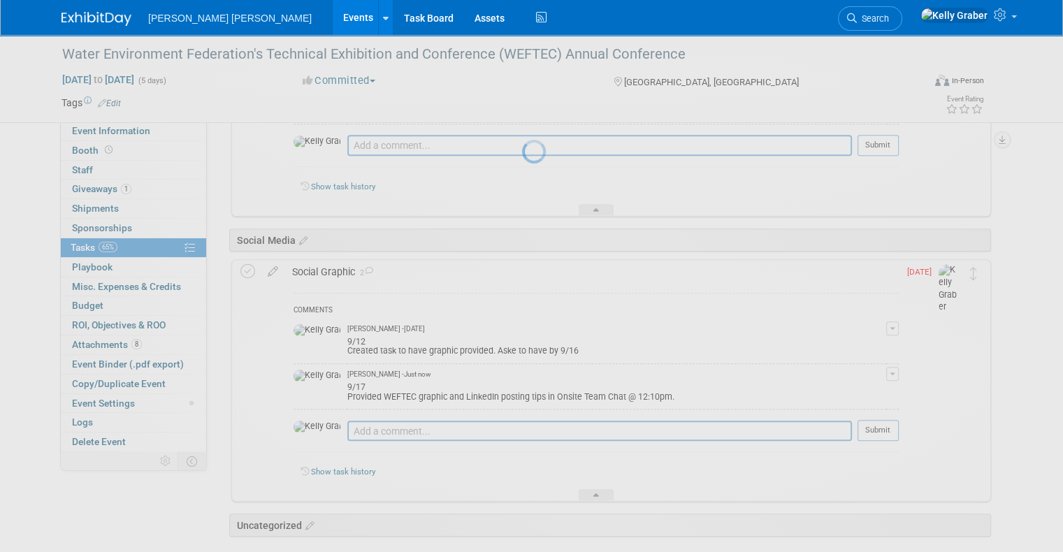
click at [522, 267] on div at bounding box center [532, 276] width 20 height 552
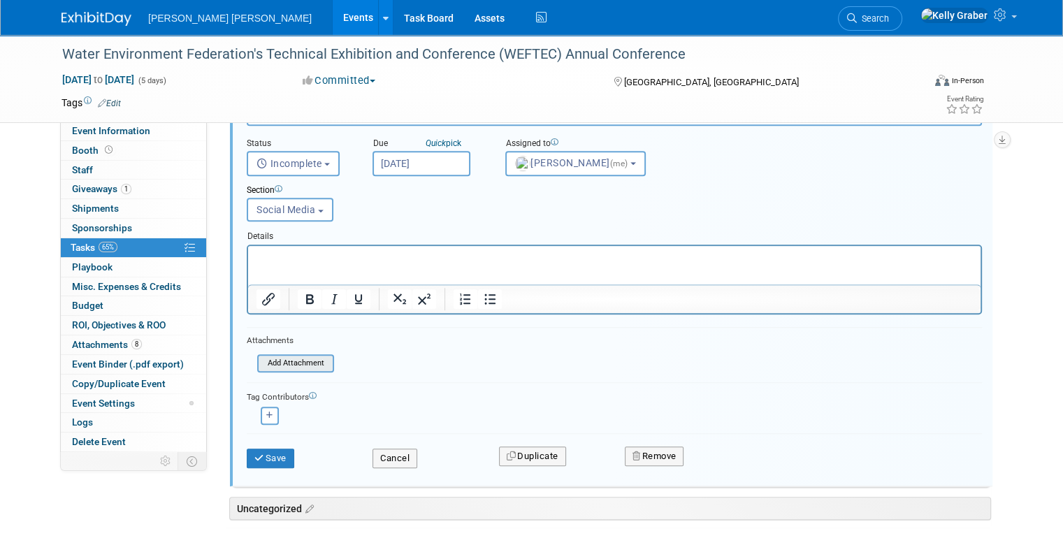
scroll to position [1263, 0]
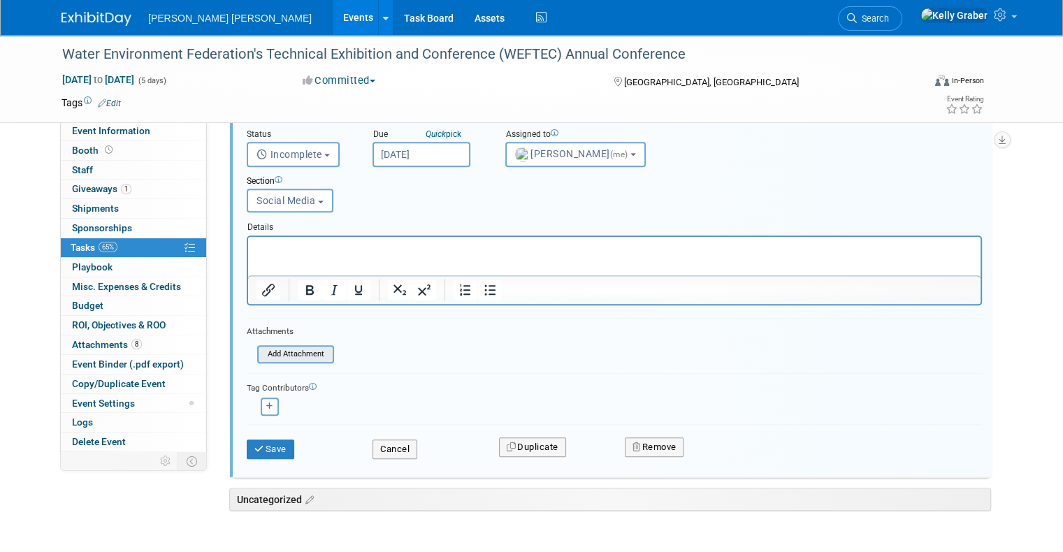
click at [297, 347] on input "file" at bounding box center [261, 354] width 143 height 15
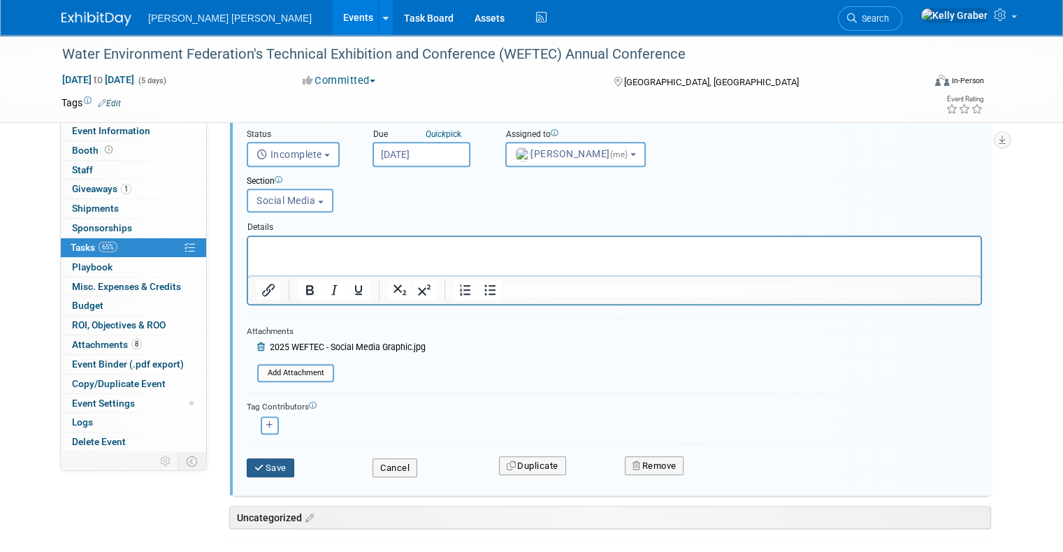
click at [265, 466] on button "Save" at bounding box center [271, 468] width 48 height 20
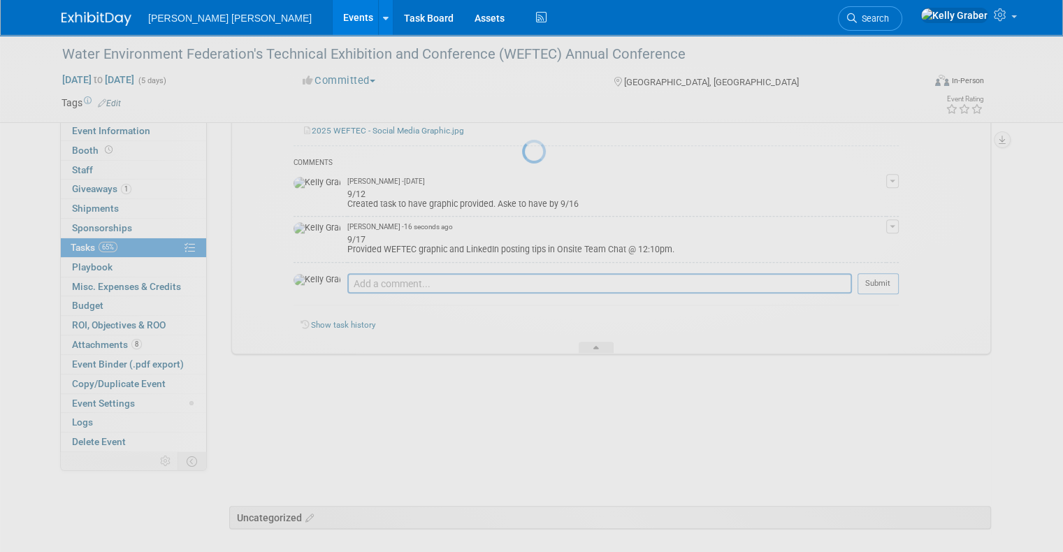
scroll to position [1191, 0]
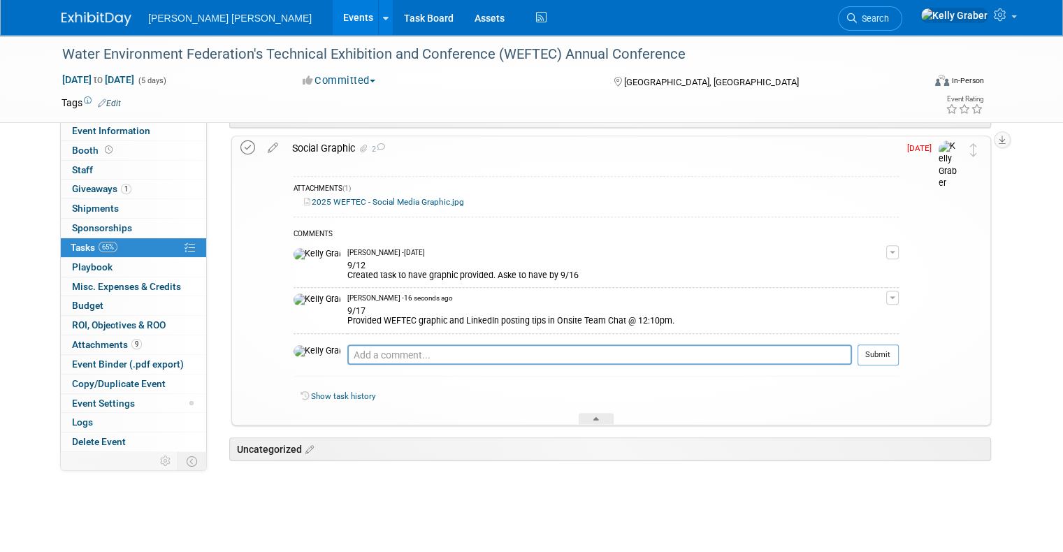
click at [240, 145] on icon at bounding box center [247, 147] width 15 height 15
click at [597, 413] on div at bounding box center [596, 419] width 35 height 12
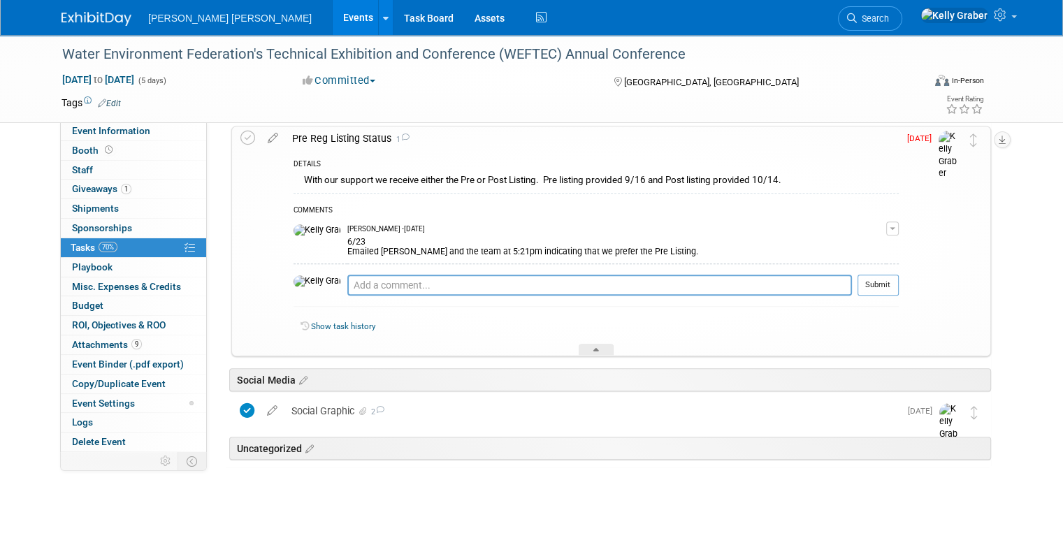
scroll to position [788, 0]
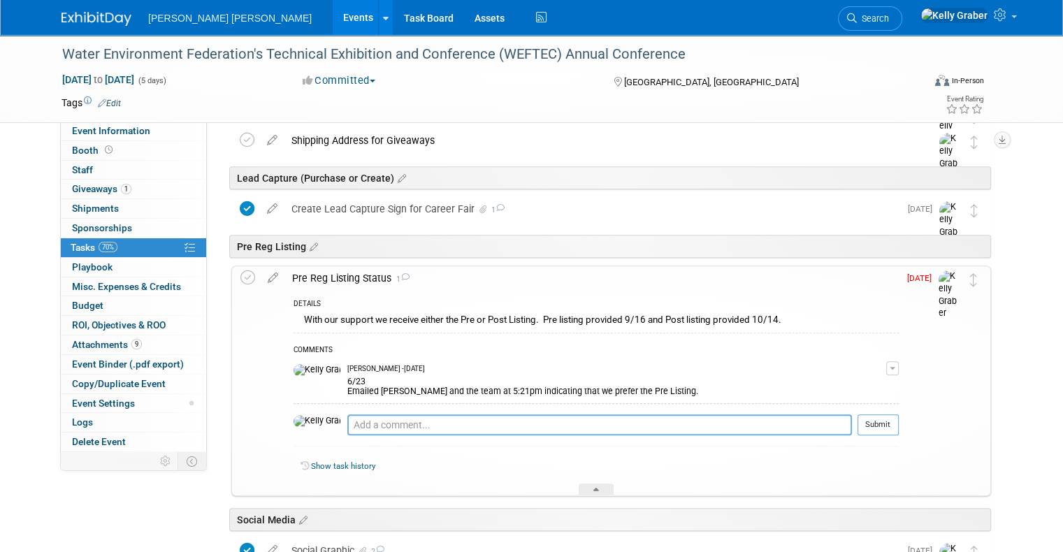
click at [437, 424] on textarea at bounding box center [599, 424] width 504 height 21
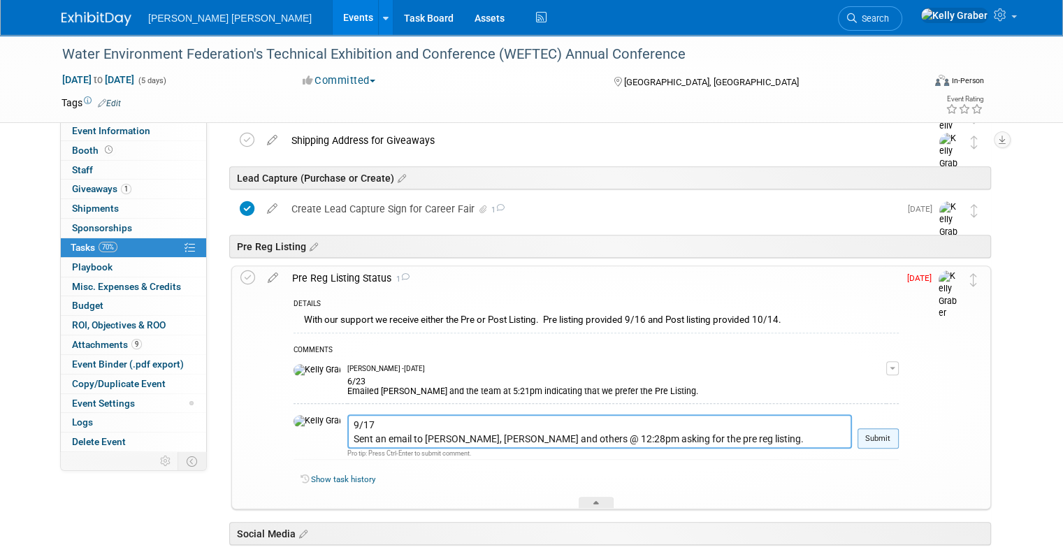
type textarea "9/17 Sent an email to [PERSON_NAME], [PERSON_NAME] and others @ 12:28pm asking …"
click at [894, 435] on button "Submit" at bounding box center [877, 438] width 41 height 21
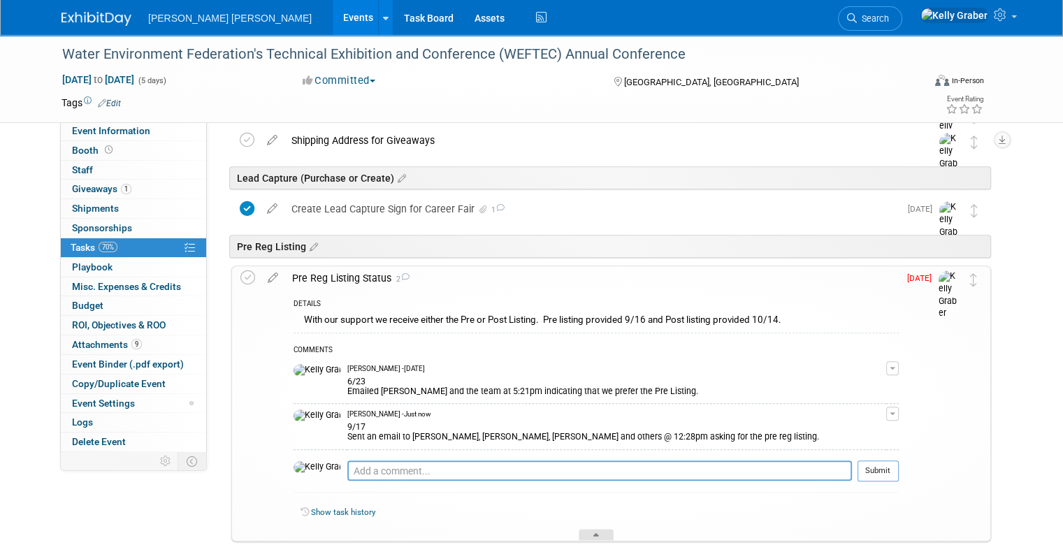
click at [583, 533] on div at bounding box center [596, 535] width 35 height 12
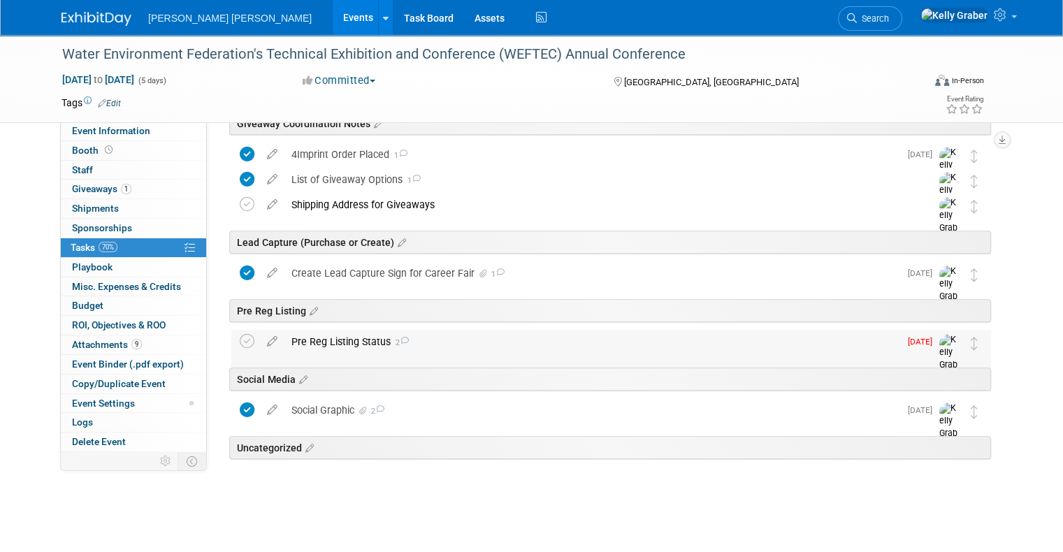
scroll to position [723, 0]
